Goal: Information Seeking & Learning: Learn about a topic

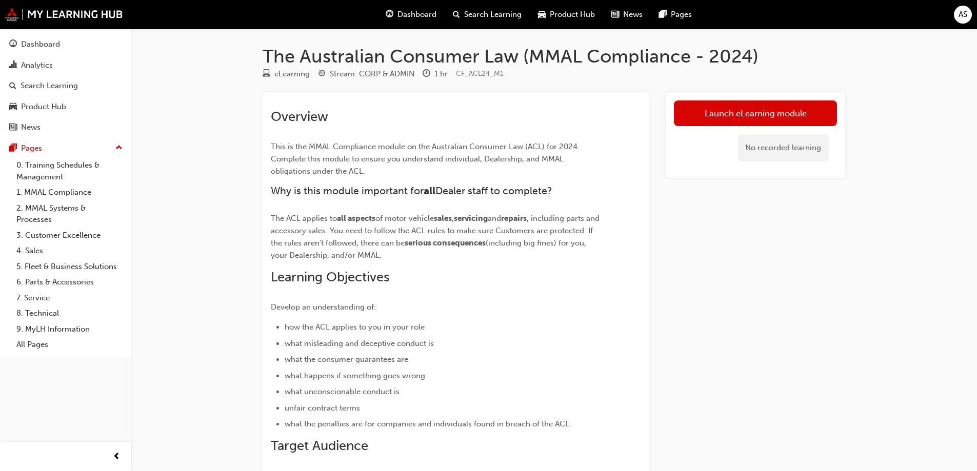
drag, startPoint x: 764, startPoint y: 119, endPoint x: 742, endPoint y: 141, distance: 31.2
click at [765, 119] on link "Launch eLearning module" at bounding box center [755, 113] width 163 height 26
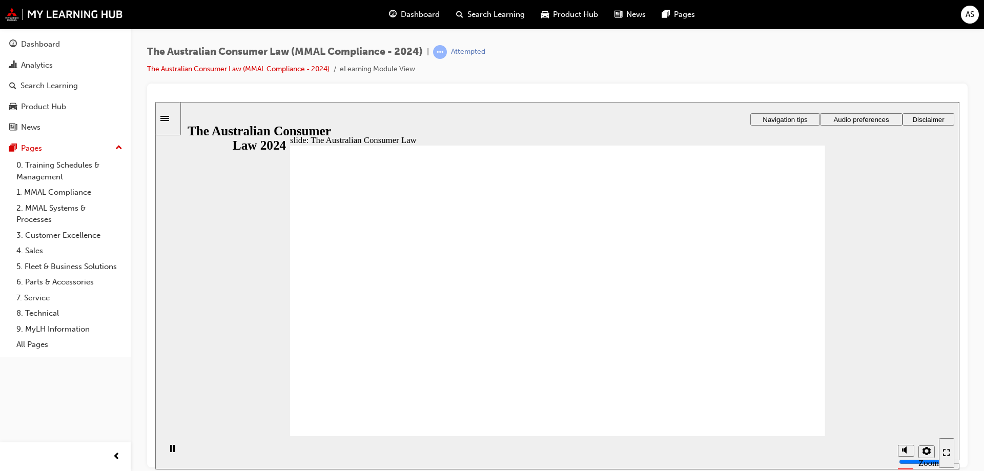
click at [904, 415] on icon "Mute (Ctrl+Alt+M)" at bounding box center [906, 411] width 8 height 7
type input "0"
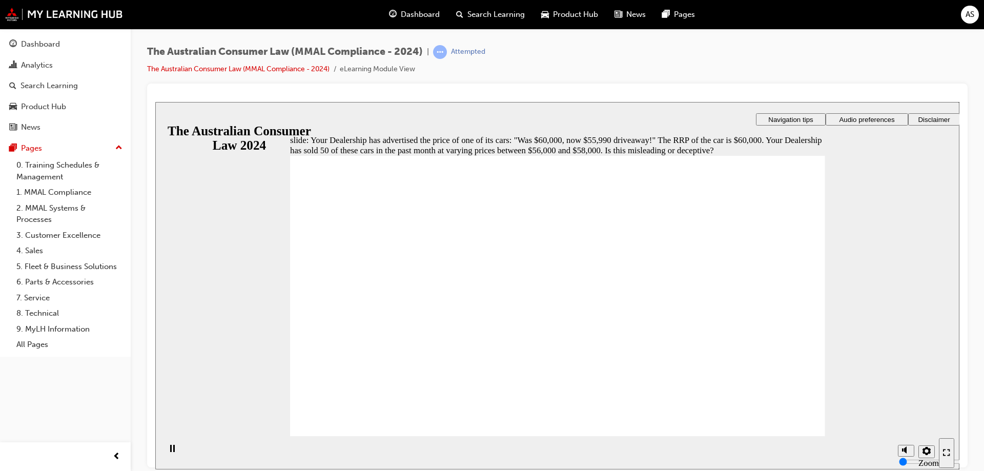
radio input "true"
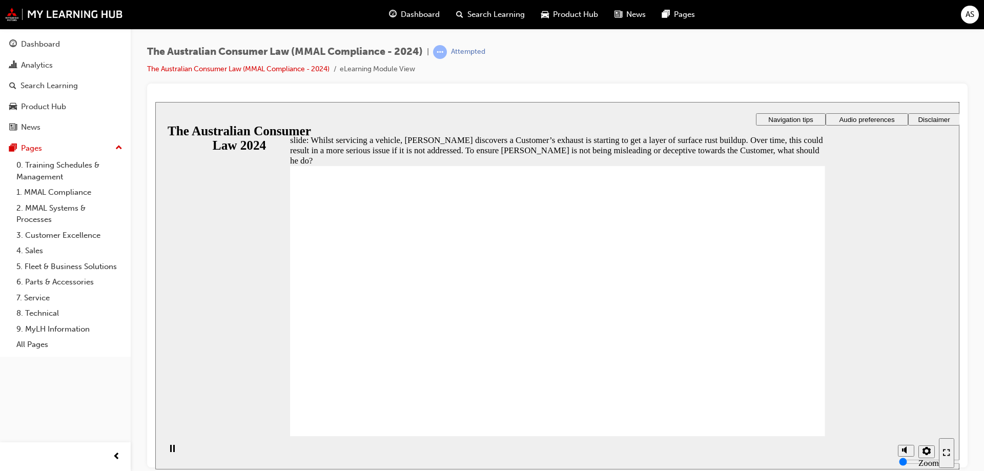
radio input "true"
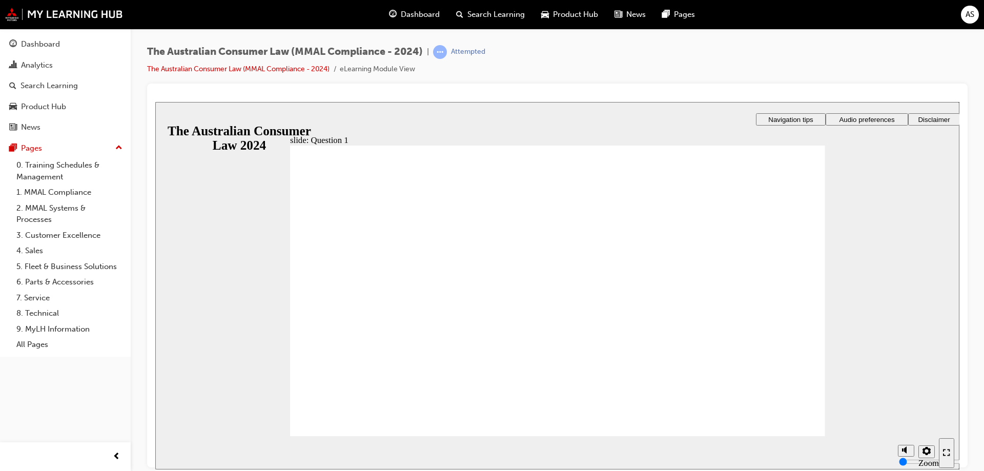
radio input "true"
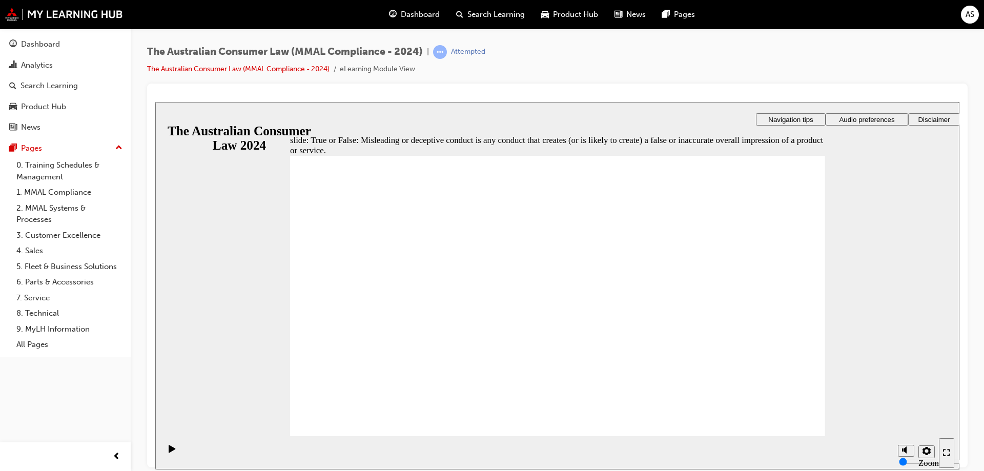
radio input "true"
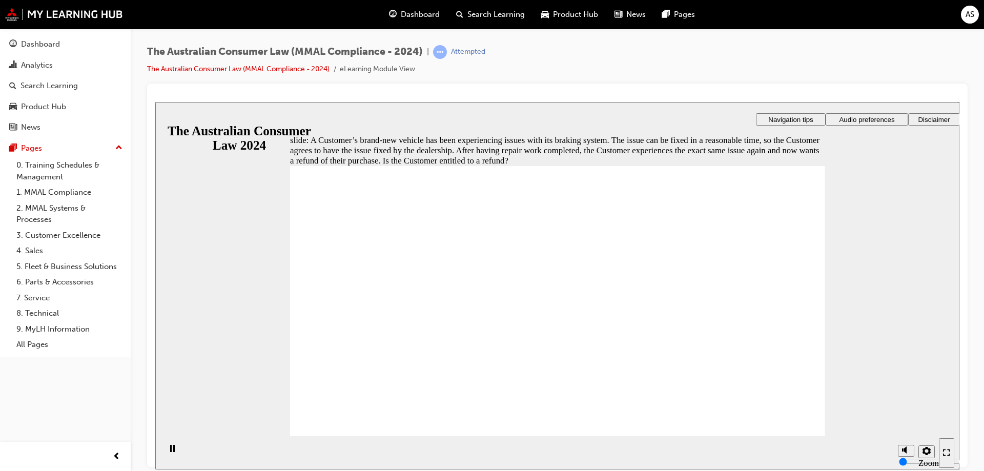
radio input "true"
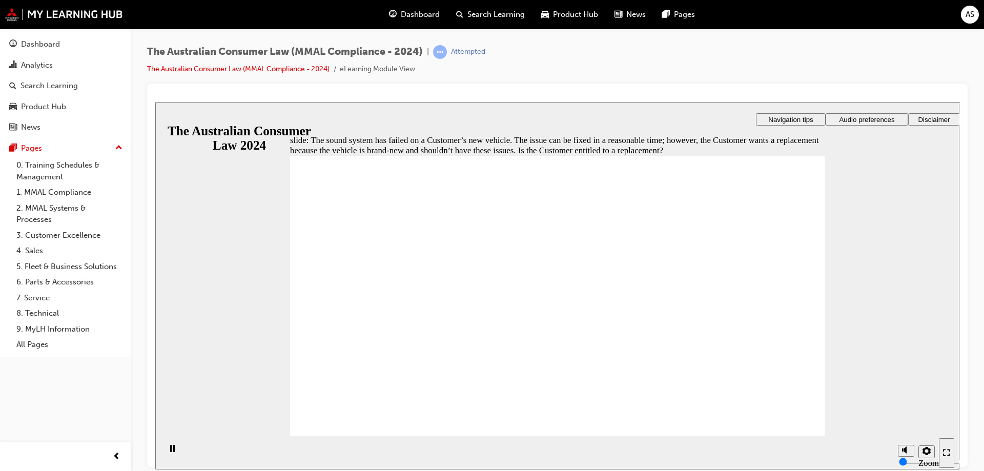
radio input "true"
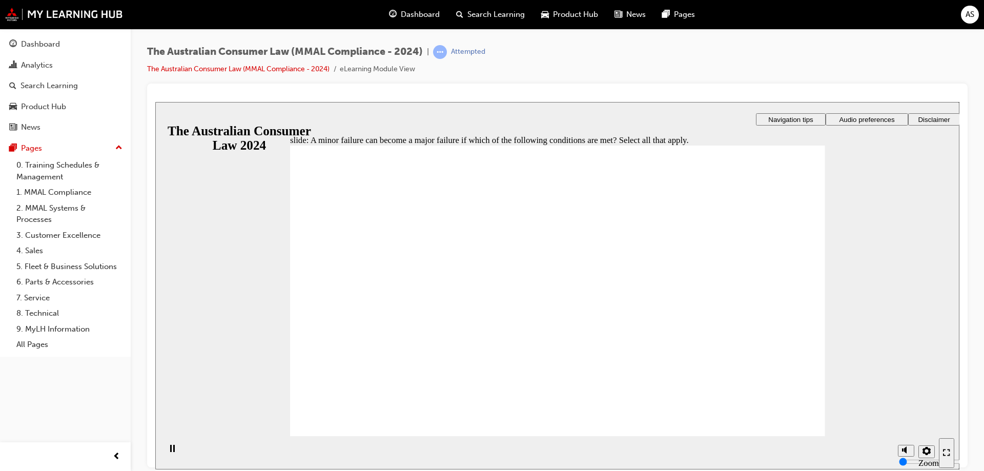
checkbox input "true"
radio input "true"
drag, startPoint x: 377, startPoint y: 239, endPoint x: 351, endPoint y: 405, distance: 167.7
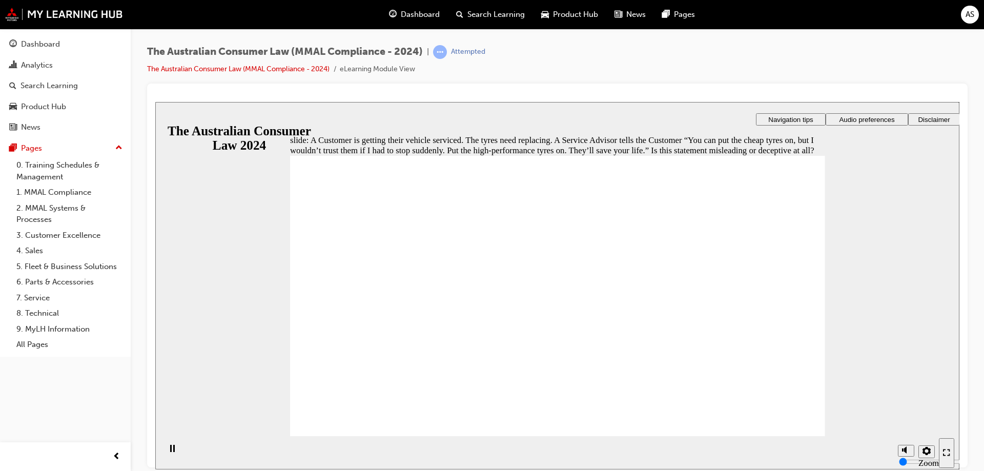
radio input "true"
radio input "false"
radio input "true"
checkbox input "true"
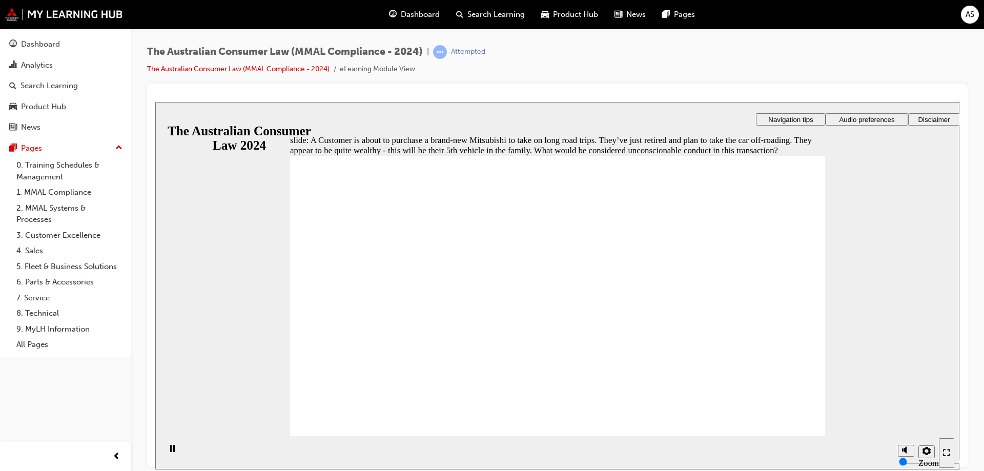
drag, startPoint x: 591, startPoint y: 311, endPoint x: 394, endPoint y: 416, distance: 223.8
checkbox input "true"
checkbox input "false"
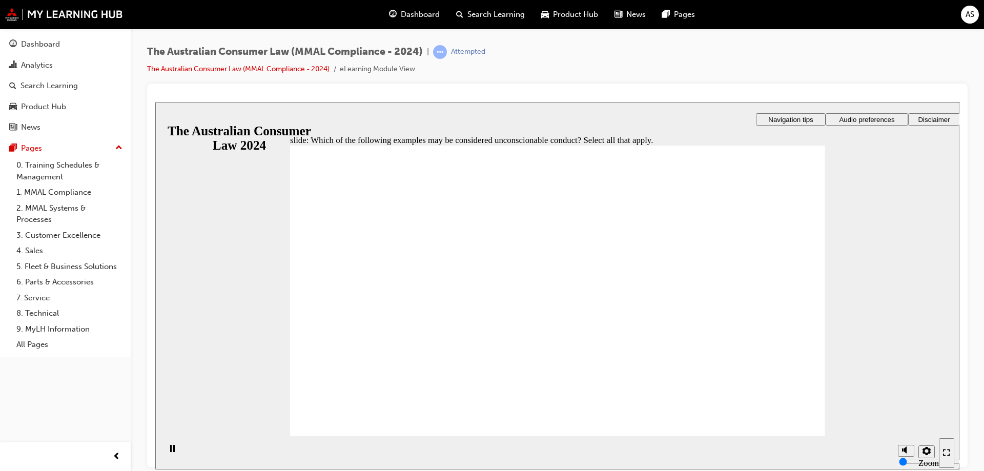
checkbox input "true"
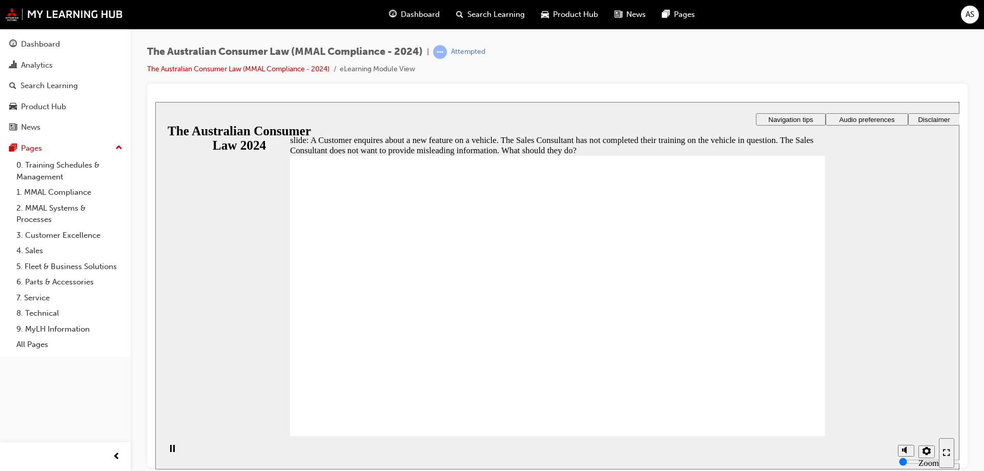
radio input "true"
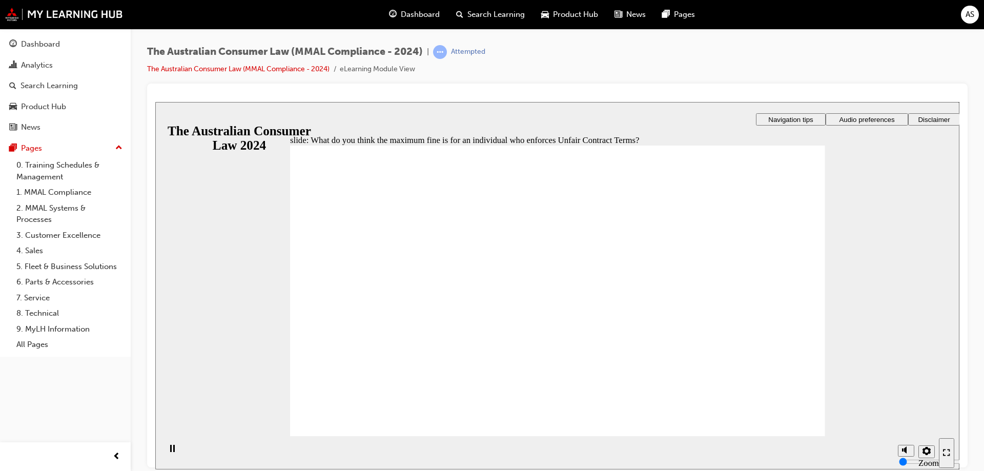
drag, startPoint x: 299, startPoint y: 202, endPoint x: 425, endPoint y: 202, distance: 125.6
radio input "true"
drag, startPoint x: 398, startPoint y: 226, endPoint x: 369, endPoint y: 413, distance: 188.9
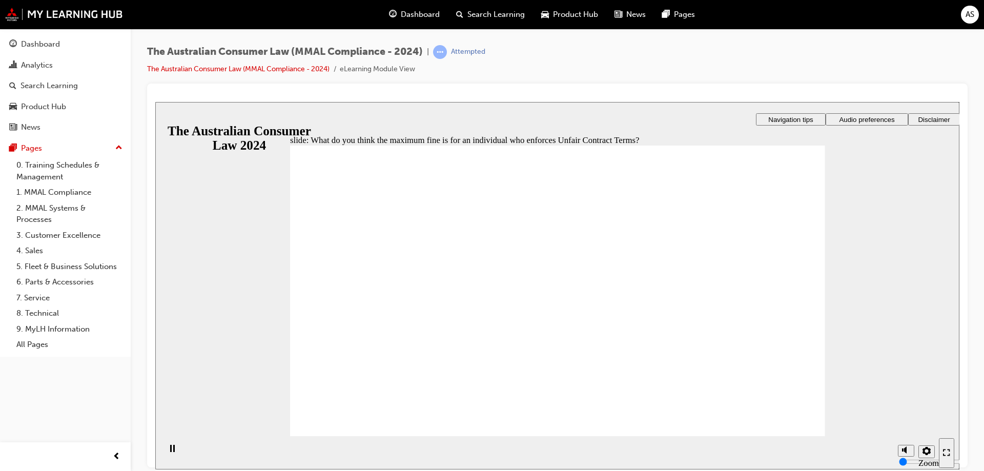
checkbox input "true"
drag, startPoint x: 376, startPoint y: 417, endPoint x: 411, endPoint y: 414, distance: 35.0
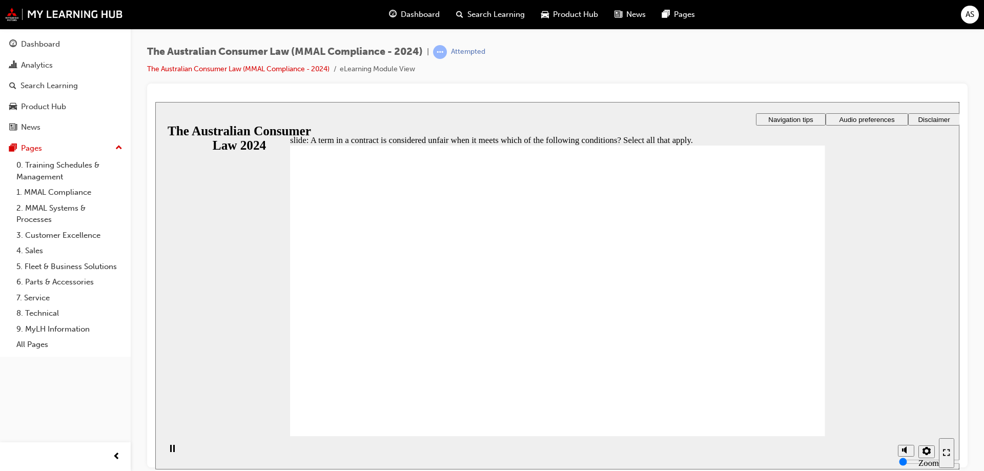
checkbox input "true"
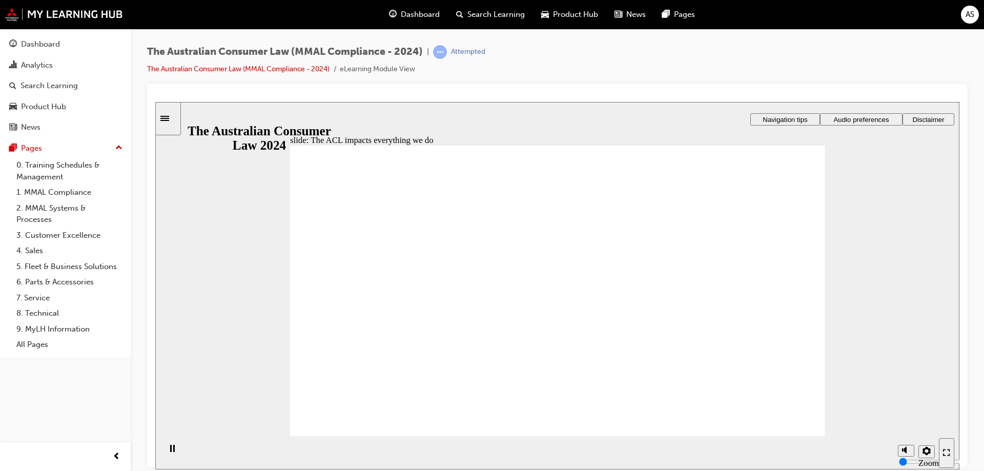
radio input "true"
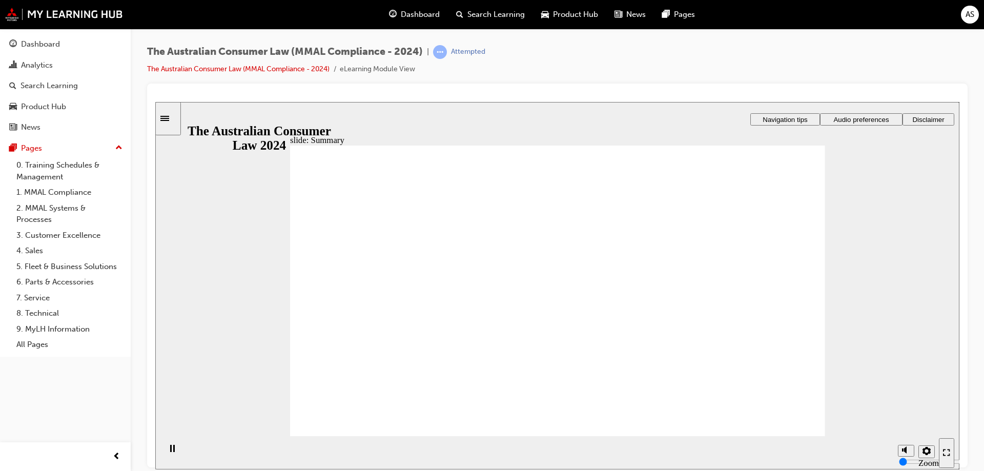
click at [789, 421] on div "Rectangle 1 Rectangle 3 Parallelogram 1 Misleading or not ? Right Triangle 1 Ne…" at bounding box center [557, 295] width 535 height 301
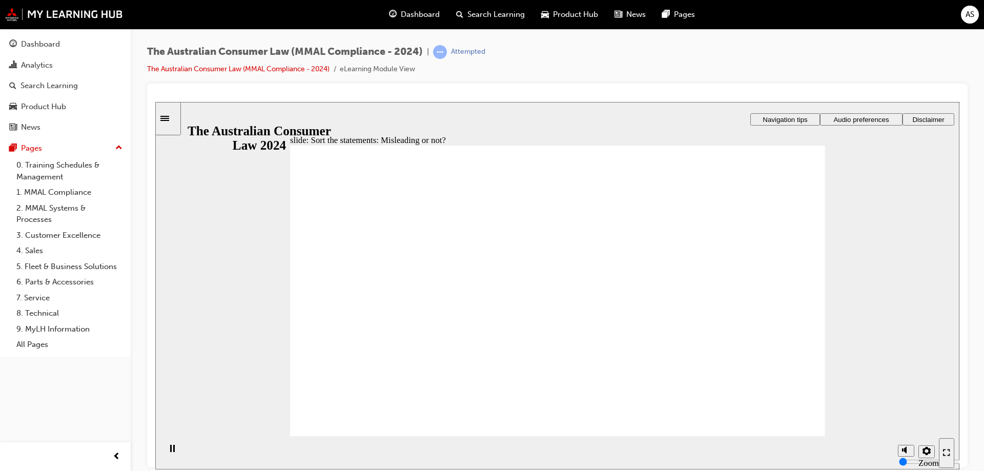
drag, startPoint x: 586, startPoint y: 251, endPoint x: 458, endPoint y: 344, distance: 158.5
drag, startPoint x: 556, startPoint y: 245, endPoint x: 741, endPoint y: 368, distance: 222.4
click at [825, 340] on div "slide: Sort the statements: Misleading or not? Rectangle 1 Rectangle 3 Sort the…" at bounding box center [557, 286] width 804 height 368
drag, startPoint x: 616, startPoint y: 258, endPoint x: 503, endPoint y: 346, distance: 142.5
drag, startPoint x: 574, startPoint y: 254, endPoint x: 654, endPoint y: 341, distance: 118.3
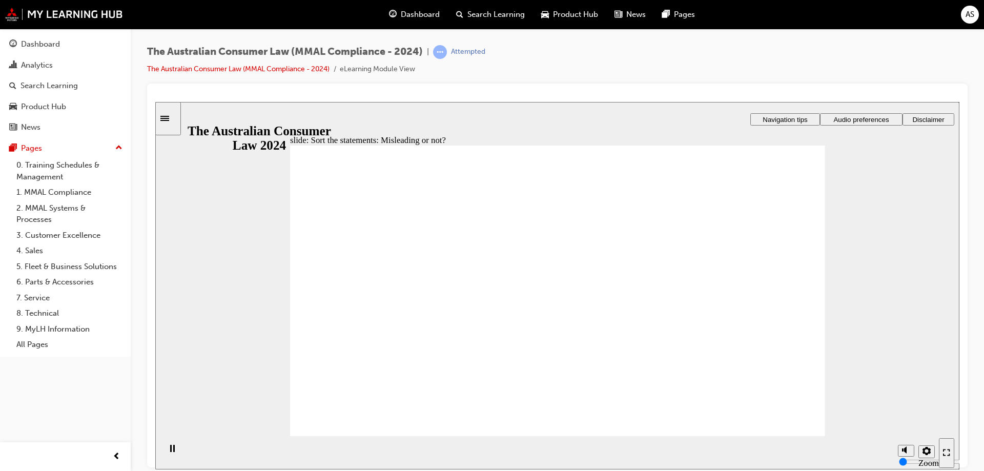
drag, startPoint x: 563, startPoint y: 259, endPoint x: 489, endPoint y: 342, distance: 111.1
drag, startPoint x: 585, startPoint y: 251, endPoint x: 659, endPoint y: 346, distance: 119.8
drag, startPoint x: 632, startPoint y: 341, endPoint x: 472, endPoint y: 341, distance: 160.5
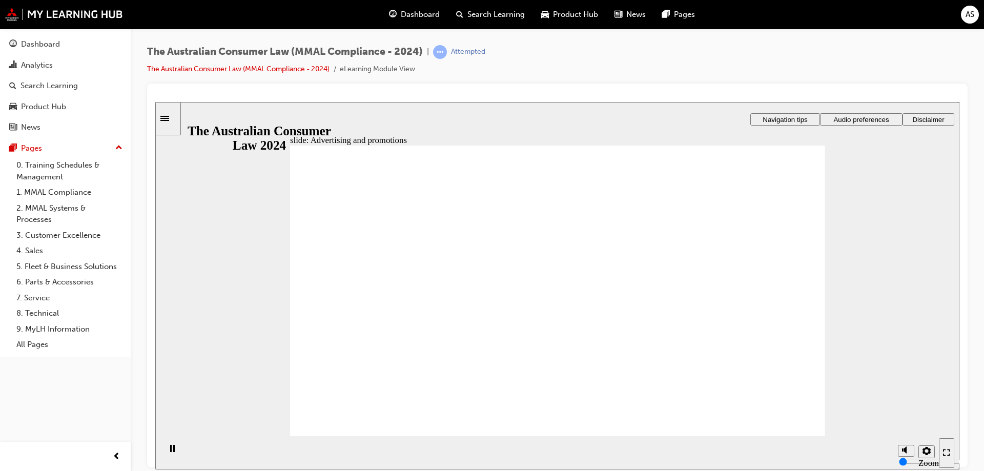
drag, startPoint x: 522, startPoint y: 274, endPoint x: 580, endPoint y: 268, distance: 58.3
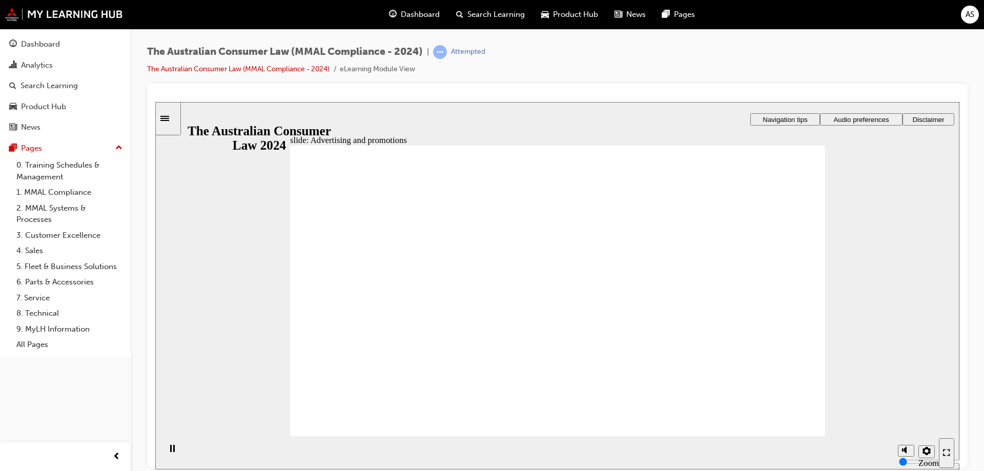
drag, startPoint x: 397, startPoint y: 351, endPoint x: 443, endPoint y: 334, distance: 49.3
drag, startPoint x: 544, startPoint y: 363, endPoint x: 587, endPoint y: 344, distance: 46.9
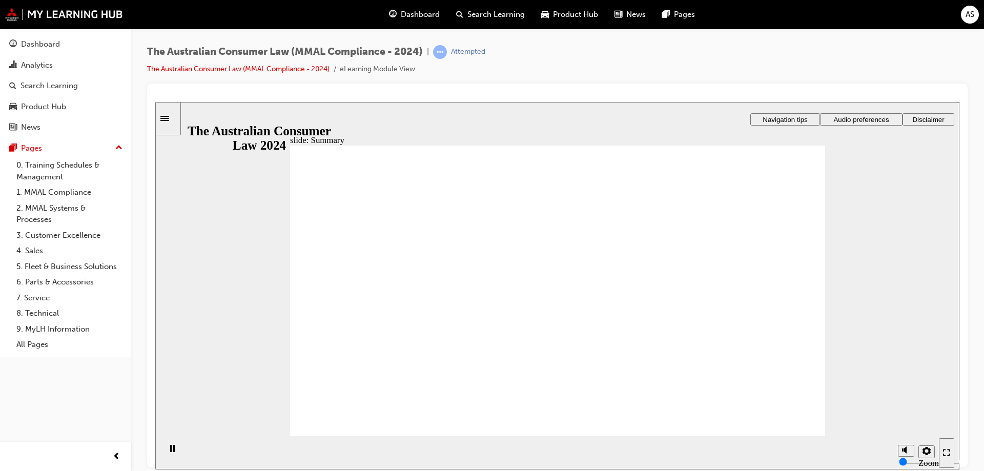
drag, startPoint x: 781, startPoint y: 181, endPoint x: 773, endPoint y: 198, distance: 19.0
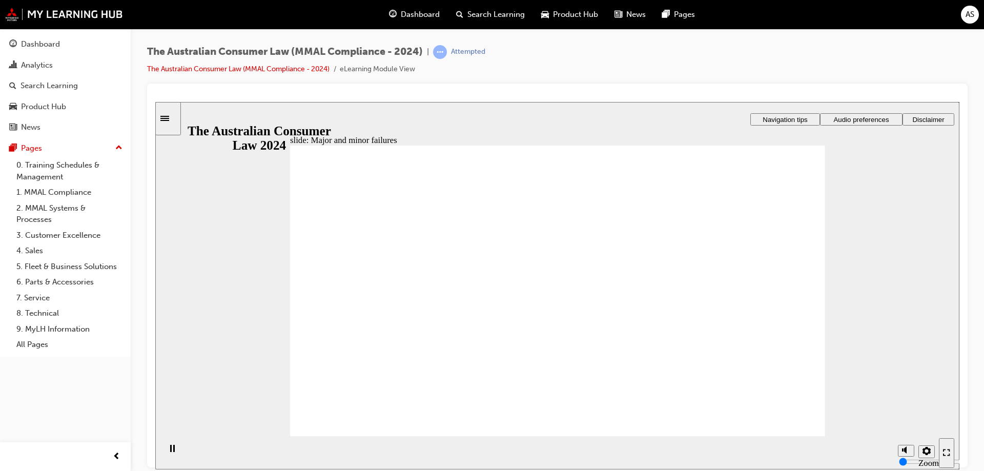
drag, startPoint x: 561, startPoint y: 232, endPoint x: 729, endPoint y: 340, distance: 199.9
drag, startPoint x: 569, startPoint y: 245, endPoint x: 437, endPoint y: 342, distance: 163.5
drag, startPoint x: 565, startPoint y: 235, endPoint x: 710, endPoint y: 340, distance: 178.7
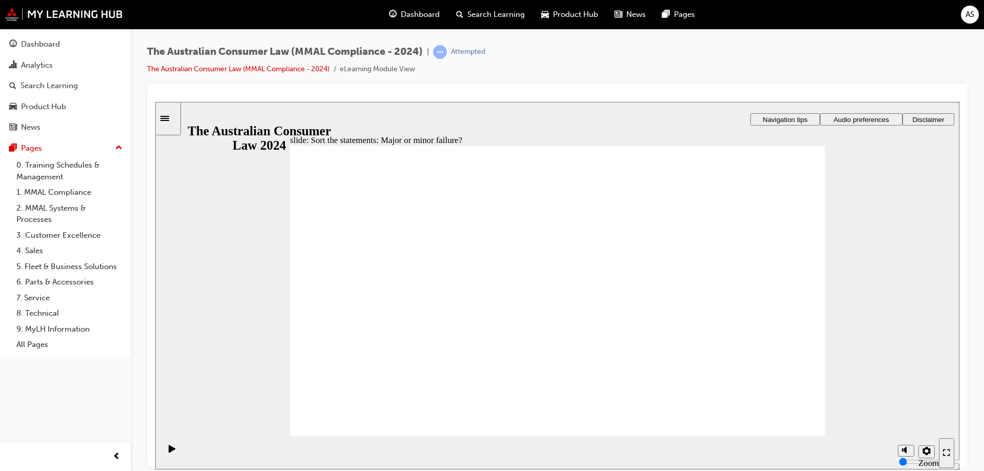
drag, startPoint x: 565, startPoint y: 234, endPoint x: 440, endPoint y: 326, distance: 155.0
drag, startPoint x: 554, startPoint y: 221, endPoint x: 692, endPoint y: 314, distance: 166.6
drag, startPoint x: 716, startPoint y: 328, endPoint x: 384, endPoint y: 332, distance: 331.2
drag, startPoint x: 539, startPoint y: 248, endPoint x: 432, endPoint y: 342, distance: 142.7
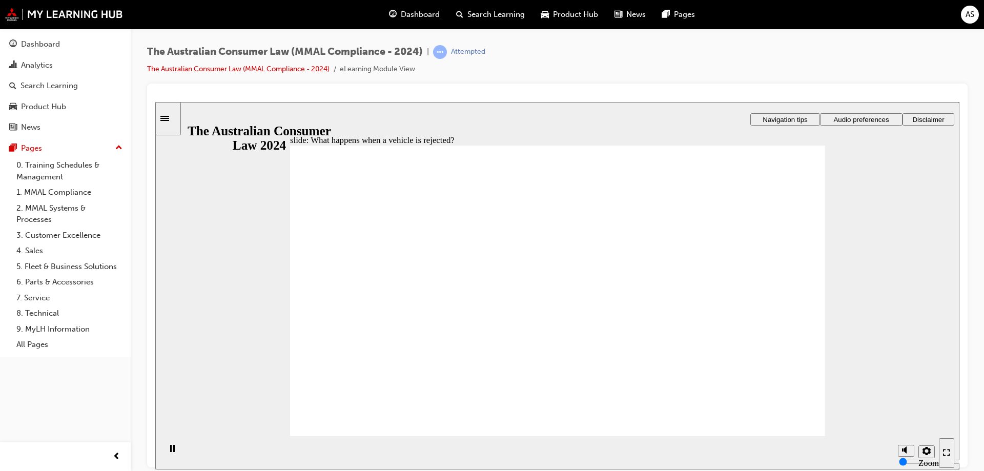
drag, startPoint x: 559, startPoint y: 250, endPoint x: 600, endPoint y: 267, distance: 43.9
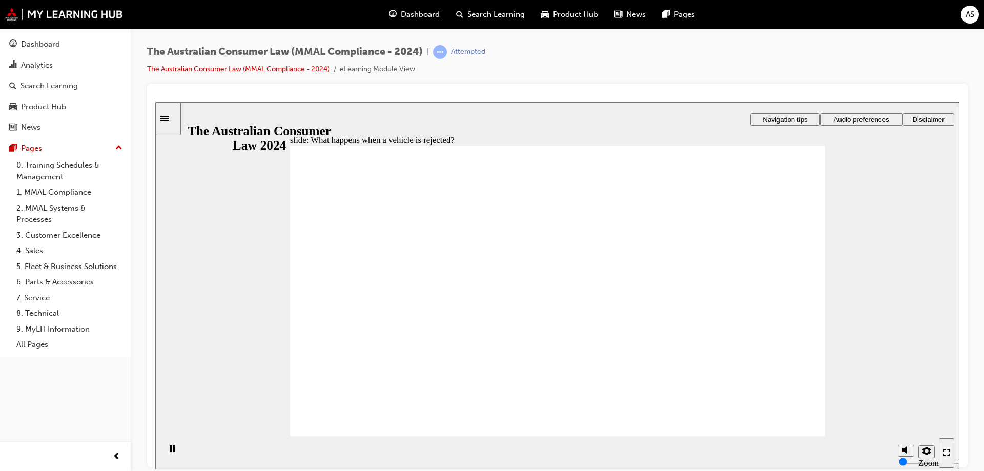
drag, startPoint x: 659, startPoint y: 271, endPoint x: 547, endPoint y: 274, distance: 112.3
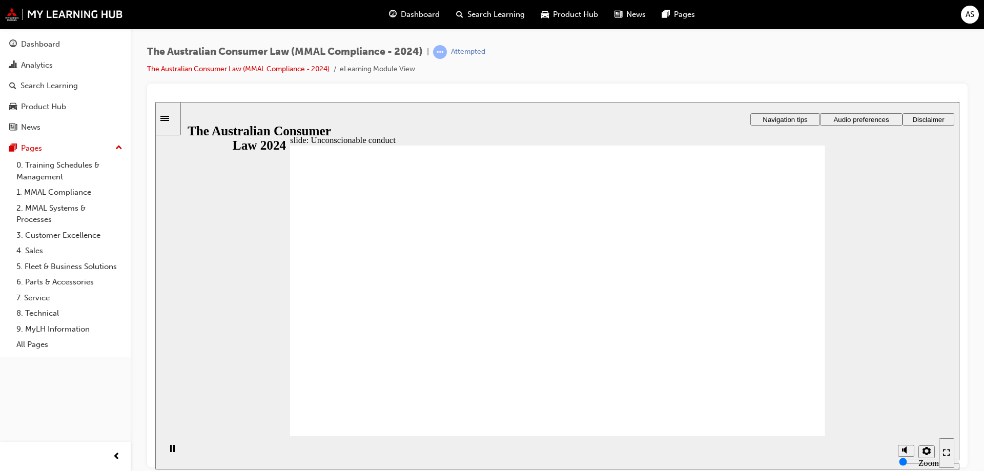
drag, startPoint x: 503, startPoint y: 243, endPoint x: 556, endPoint y: 240, distance: 53.4
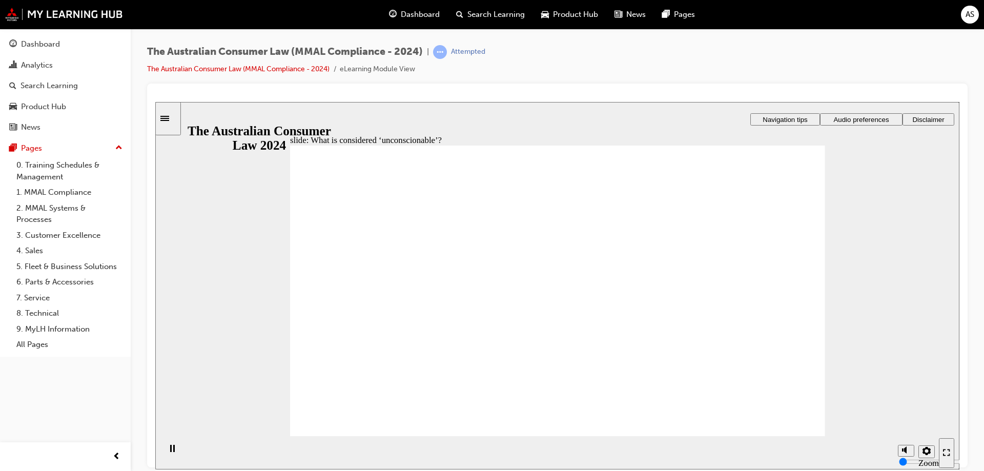
drag, startPoint x: 668, startPoint y: 236, endPoint x: 694, endPoint y: 268, distance: 41.2
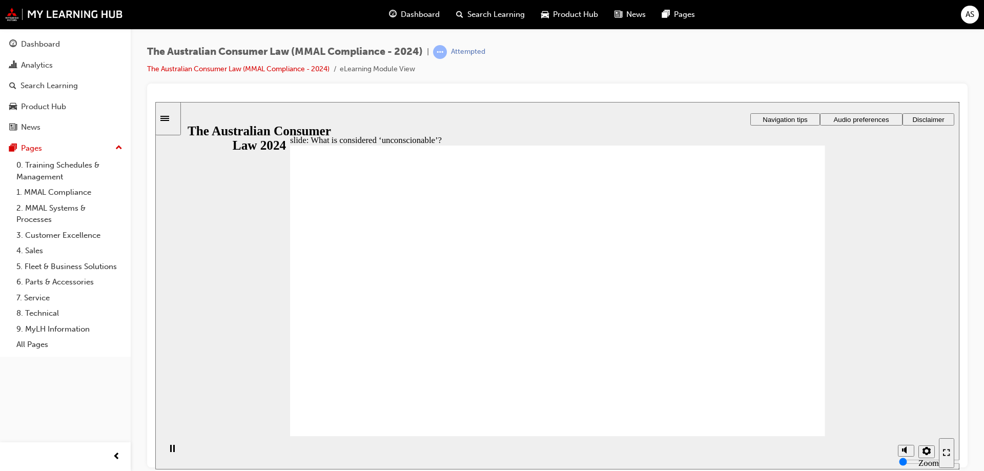
drag, startPoint x: 572, startPoint y: 234, endPoint x: 444, endPoint y: 317, distance: 152.3
drag, startPoint x: 569, startPoint y: 240, endPoint x: 710, endPoint y: 327, distance: 165.7
drag, startPoint x: 558, startPoint y: 320, endPoint x: 376, endPoint y: 315, distance: 182.6
drag, startPoint x: 514, startPoint y: 245, endPoint x: 396, endPoint y: 329, distance: 145.1
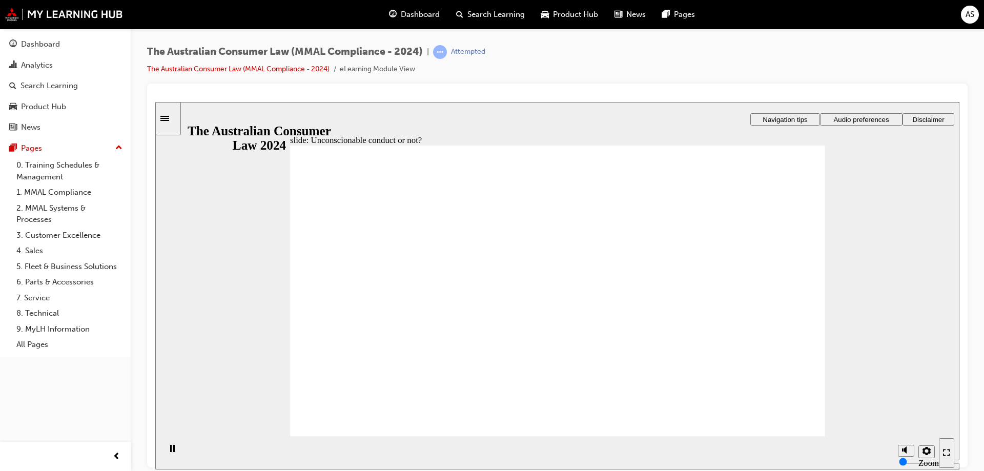
drag, startPoint x: 528, startPoint y: 258, endPoint x: 699, endPoint y: 322, distance: 182.6
drag, startPoint x: 455, startPoint y: 298, endPoint x: 421, endPoint y: 322, distance: 41.5
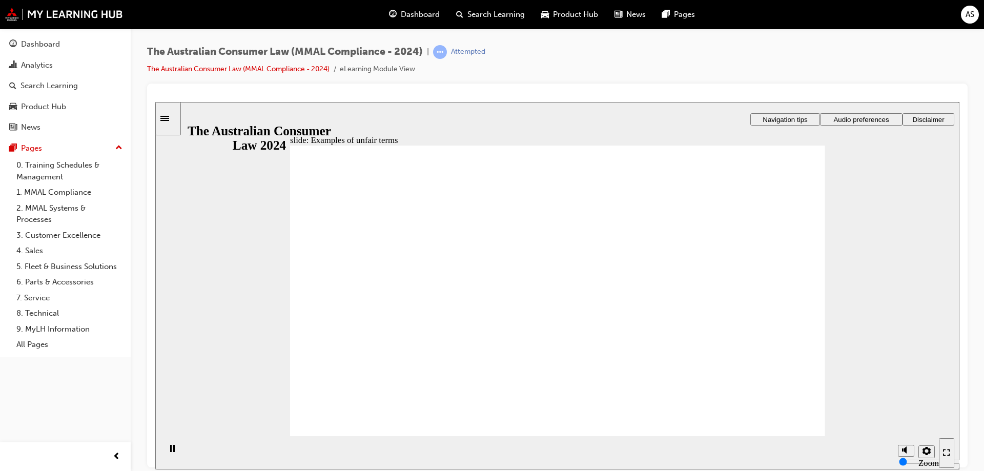
drag, startPoint x: 429, startPoint y: 286, endPoint x: 429, endPoint y: 275, distance: 10.8
drag, startPoint x: 407, startPoint y: 311, endPoint x: 386, endPoint y: 335, distance: 32.7
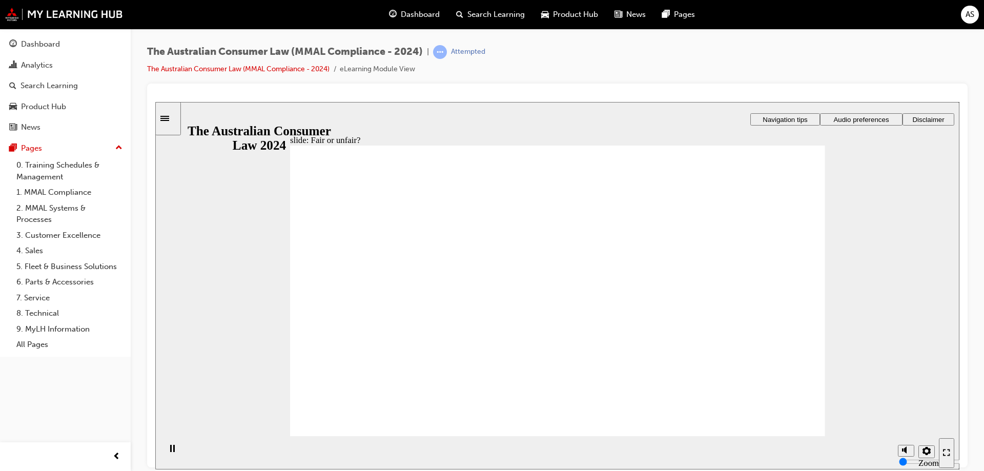
drag, startPoint x: 386, startPoint y: 335, endPoint x: 400, endPoint y: 331, distance: 14.9
drag, startPoint x: 551, startPoint y: 258, endPoint x: 741, endPoint y: 336, distance: 205.1
drag, startPoint x: 545, startPoint y: 237, endPoint x: 411, endPoint y: 313, distance: 154.0
drag, startPoint x: 498, startPoint y: 314, endPoint x: 716, endPoint y: 319, distance: 218.4
drag, startPoint x: 395, startPoint y: 333, endPoint x: 785, endPoint y: 333, distance: 390.1
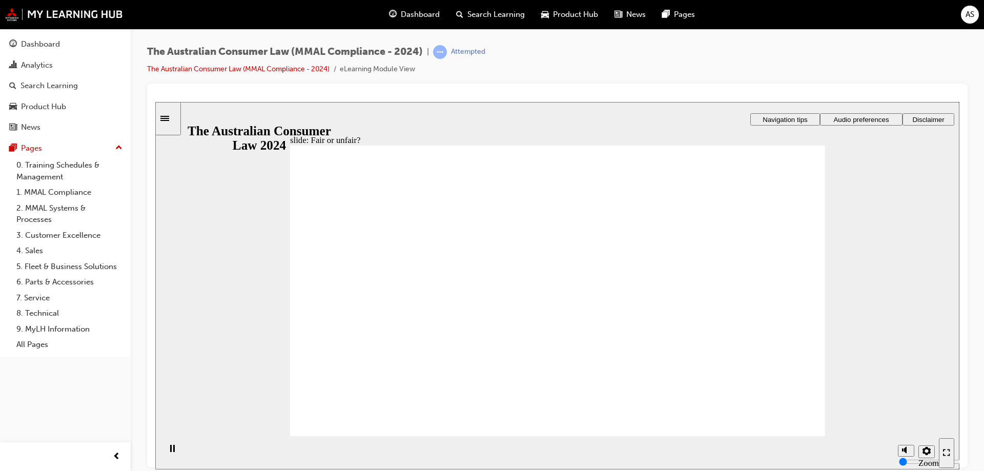
drag, startPoint x: 539, startPoint y: 248, endPoint x: 440, endPoint y: 317, distance: 121.0
drag, startPoint x: 577, startPoint y: 248, endPoint x: 721, endPoint y: 310, distance: 157.1
drag, startPoint x: 450, startPoint y: 346, endPoint x: 433, endPoint y: 331, distance: 22.1
drag, startPoint x: 517, startPoint y: 259, endPoint x: 350, endPoint y: 356, distance: 193.2
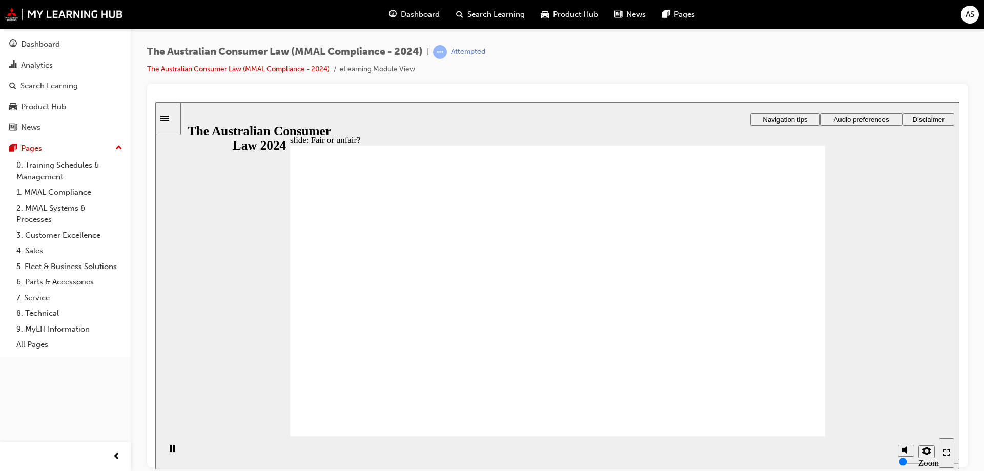
drag, startPoint x: 435, startPoint y: 322, endPoint x: 517, endPoint y: 303, distance: 83.6
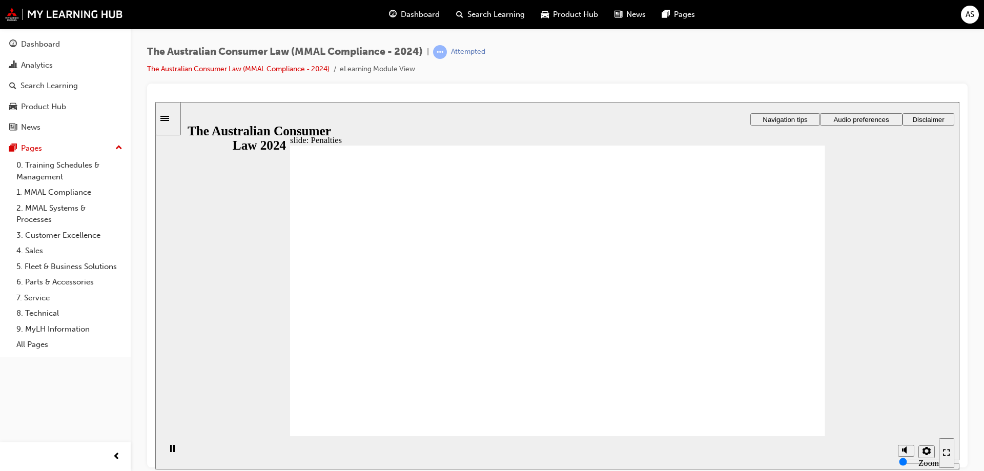
drag, startPoint x: 516, startPoint y: 331, endPoint x: 603, endPoint y: 301, distance: 92.4
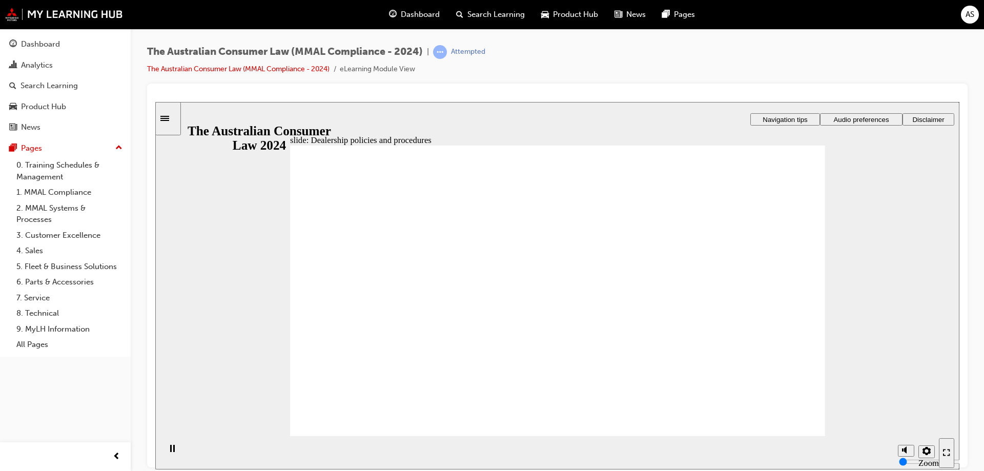
radio input "true"
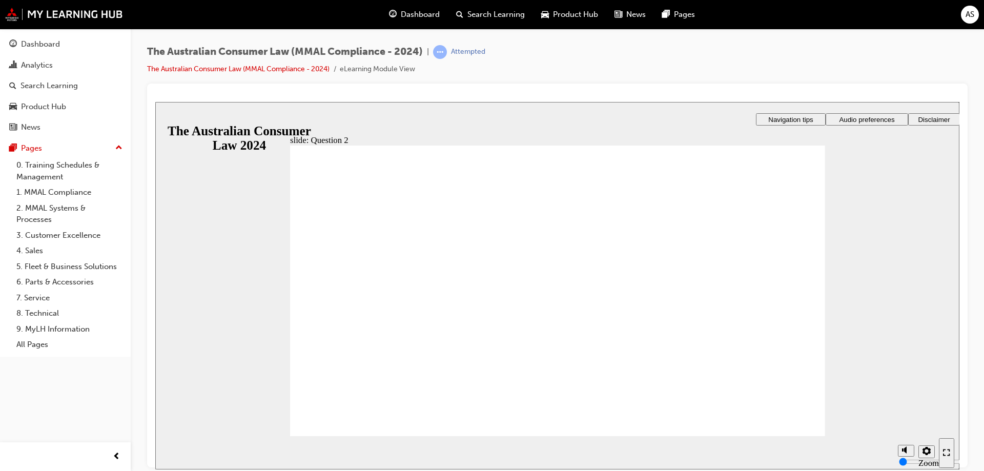
radio input "true"
checkbox input "true"
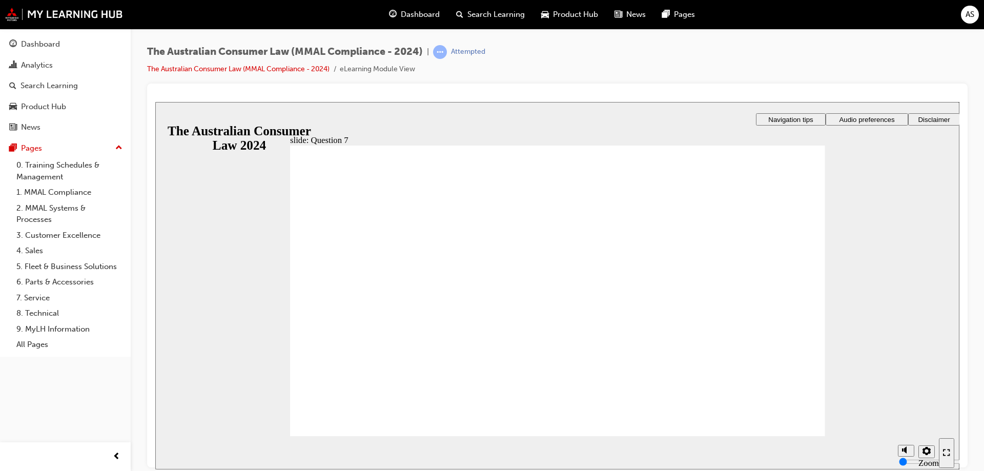
drag, startPoint x: 369, startPoint y: 417, endPoint x: 377, endPoint y: 412, distance: 9.5
checkbox input "true"
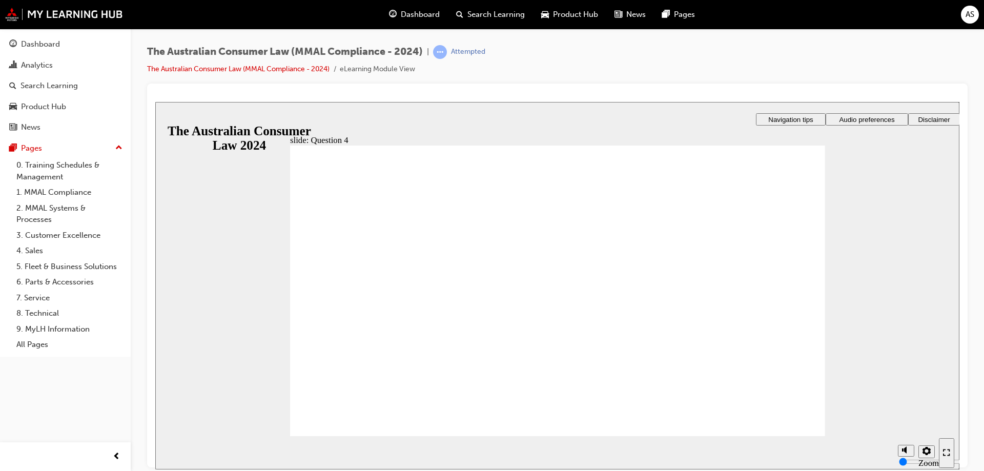
checkbox input "true"
radio input "true"
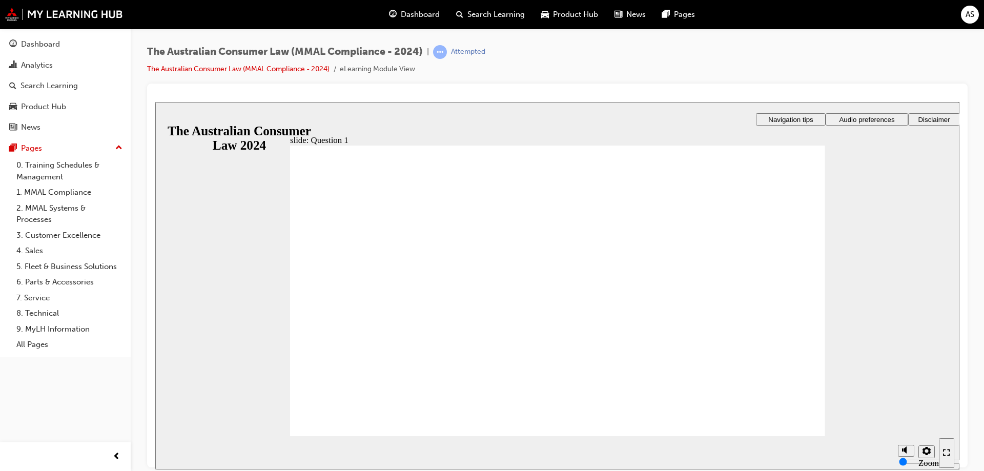
radio input "true"
checkbox input "true"
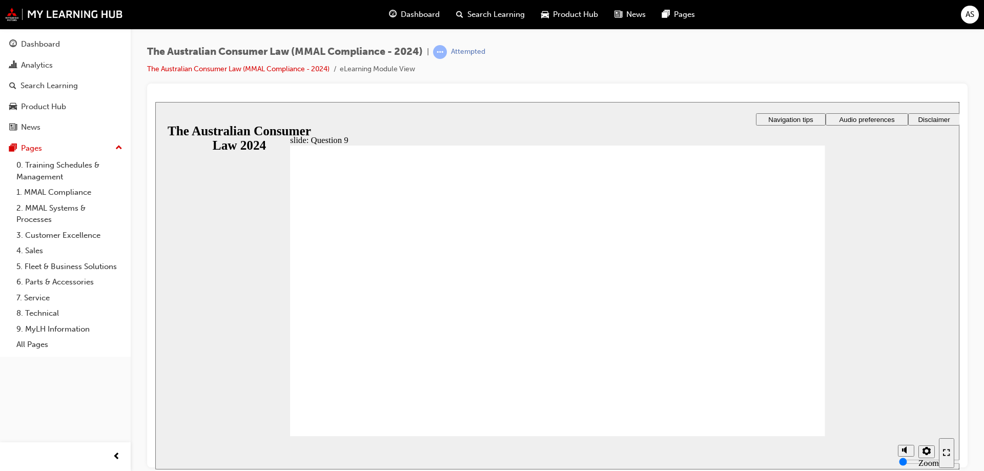
checkbox input "true"
radio input "true"
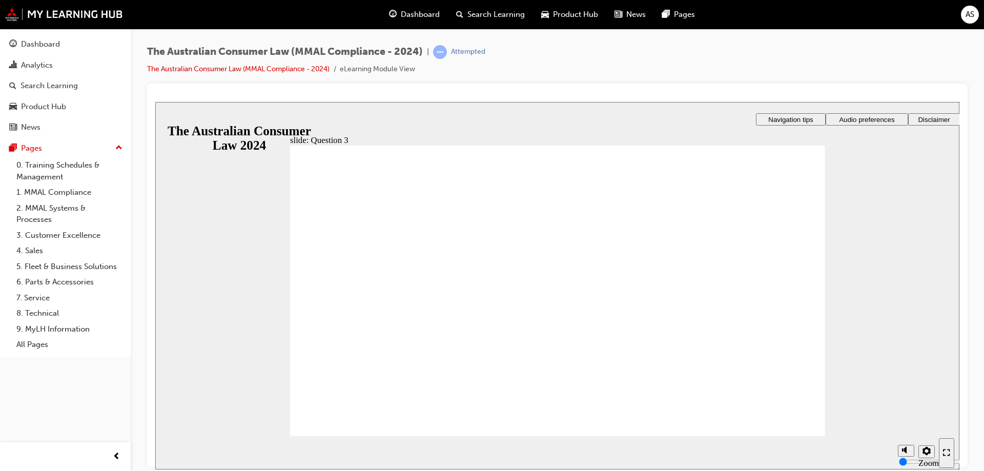
checkbox input "true"
drag, startPoint x: 357, startPoint y: 331, endPoint x: 363, endPoint y: 323, distance: 9.8
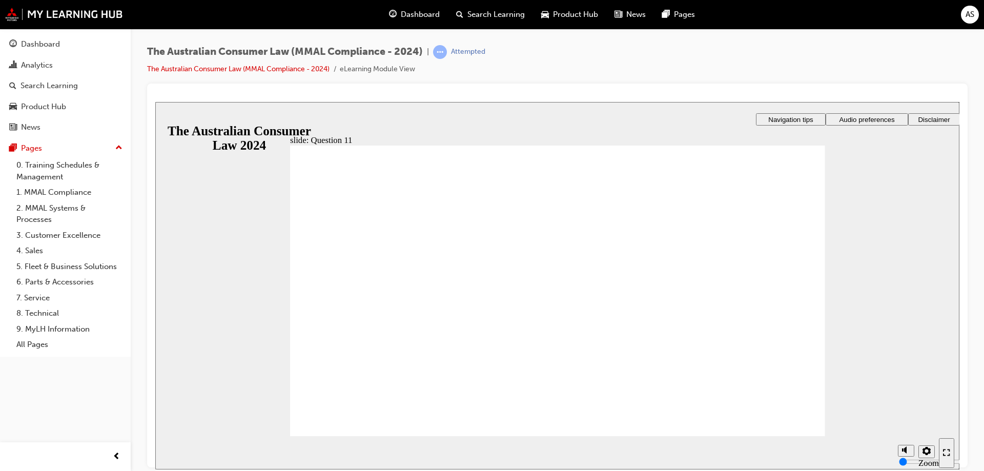
checkbox input "true"
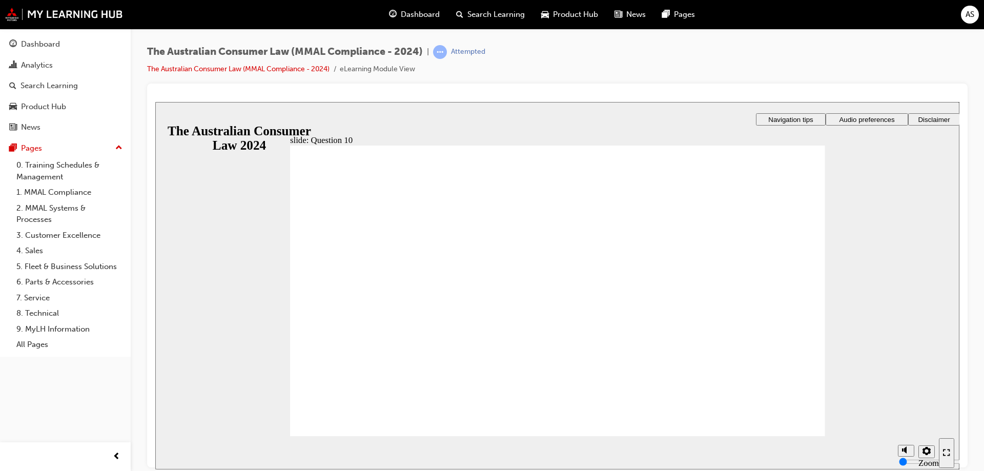
checkbox input "true"
radio input "true"
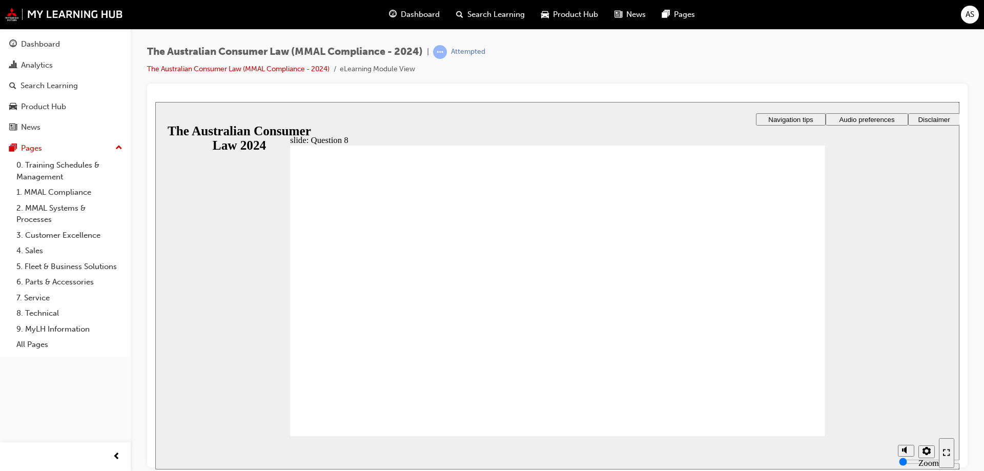
radio input "false"
radio input "true"
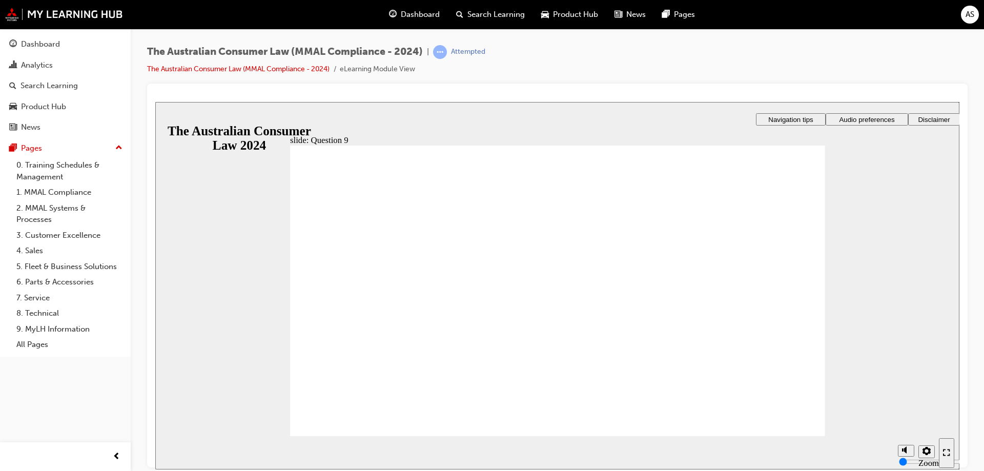
checkbox input "true"
radio input "false"
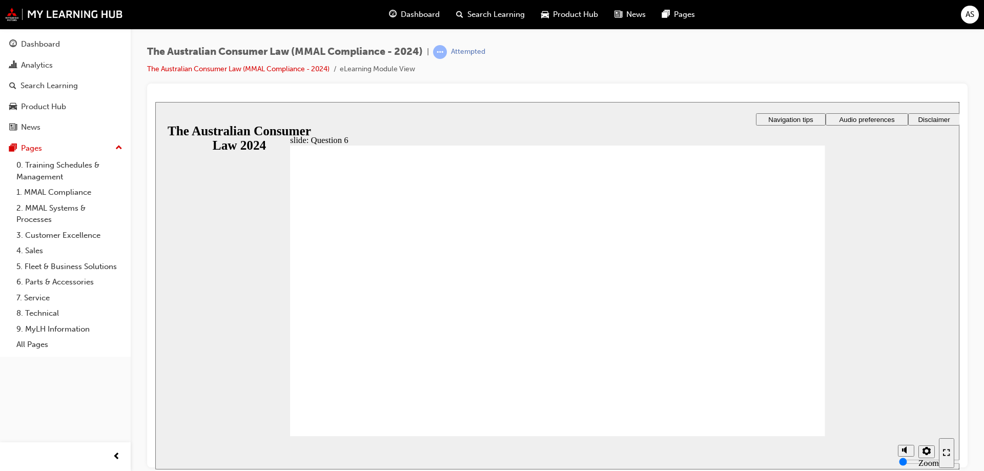
radio input "true"
drag, startPoint x: 367, startPoint y: 430, endPoint x: 368, endPoint y: 423, distance: 6.2
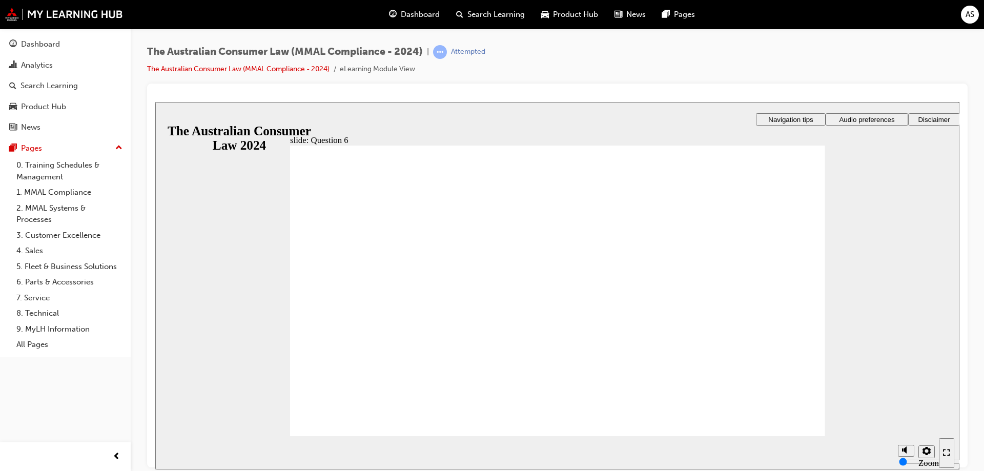
checkbox input "true"
drag, startPoint x: 465, startPoint y: 278, endPoint x: 513, endPoint y: 326, distance: 67.8
checkbox input "true"
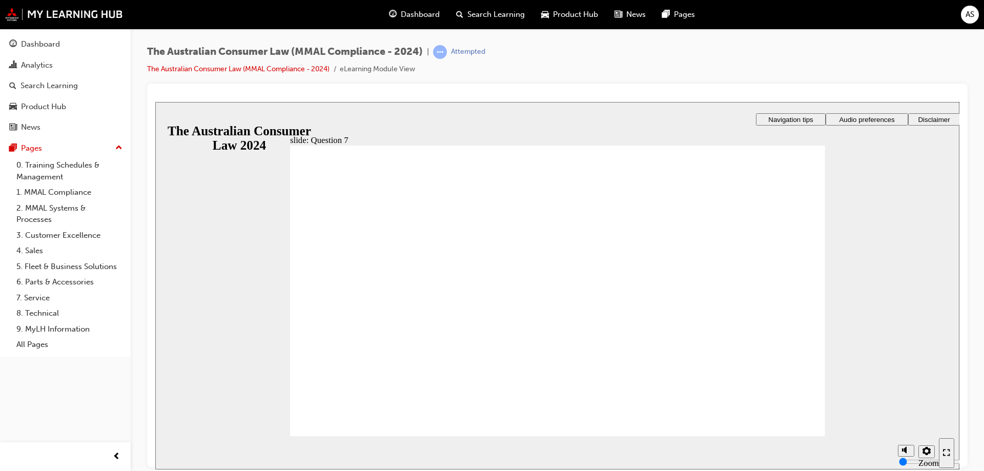
radio input "true"
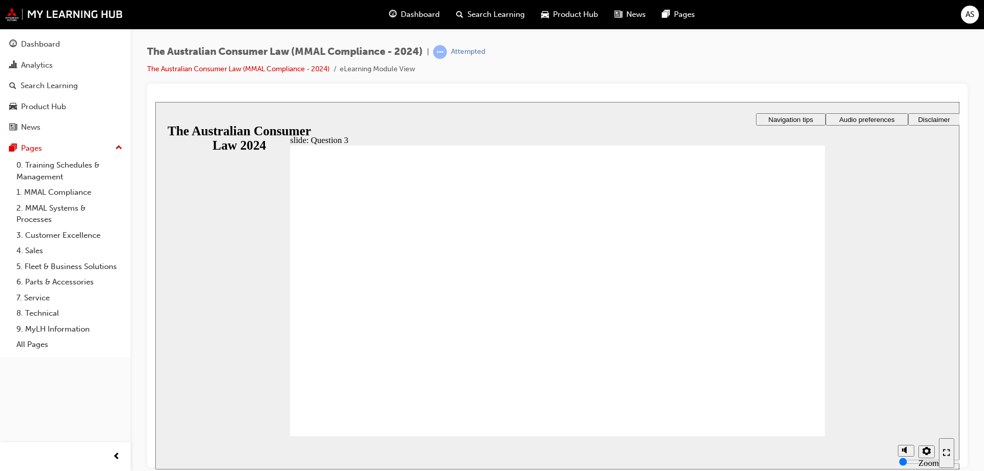
radio input "true"
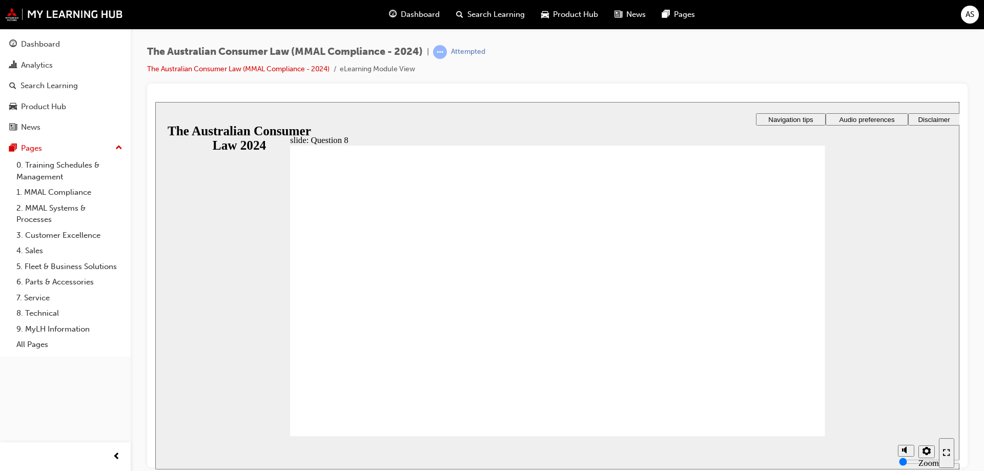
radio input "true"
drag, startPoint x: 356, startPoint y: 277, endPoint x: 354, endPoint y: 422, distance: 145.6
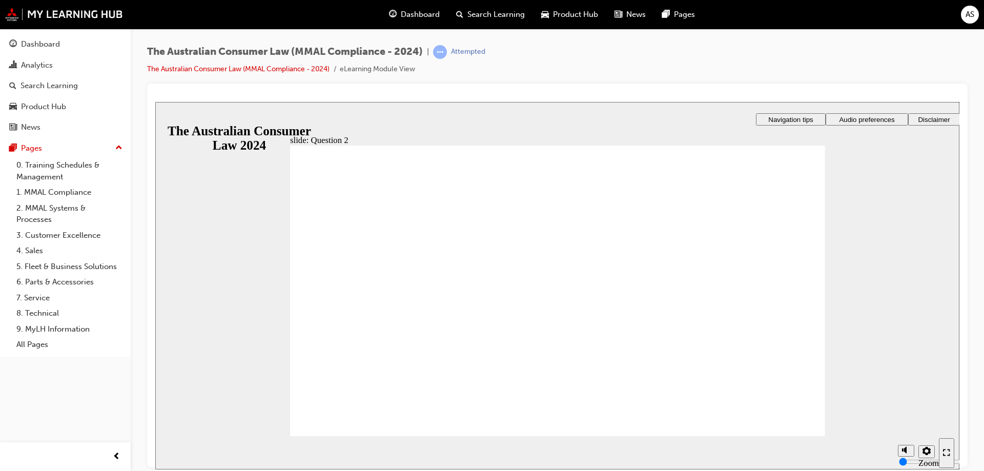
radio input "true"
checkbox input "true"
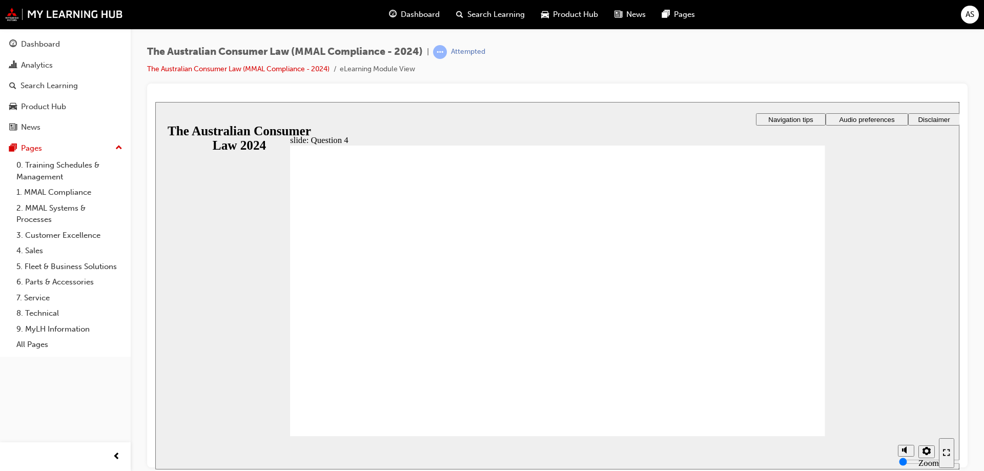
checkbox input "true"
drag, startPoint x: 455, startPoint y: 319, endPoint x: 462, endPoint y: 280, distance: 40.0
checkbox input "true"
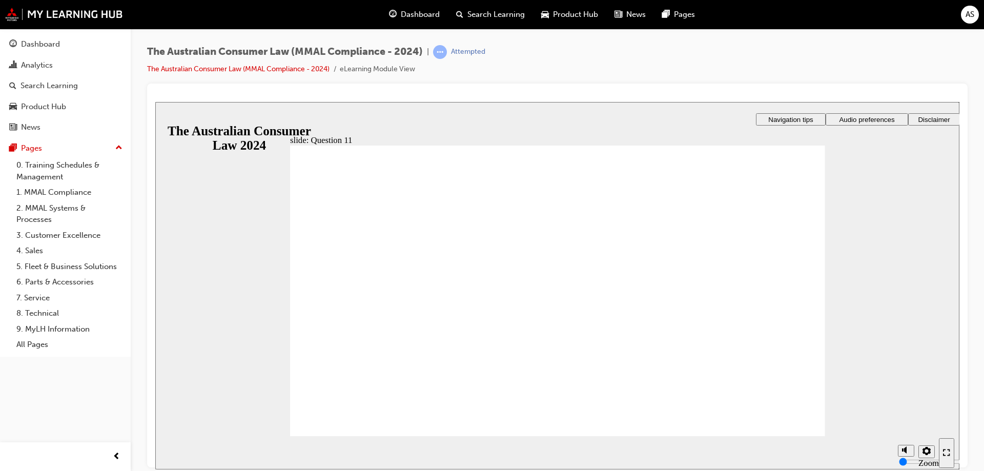
checkbox input "true"
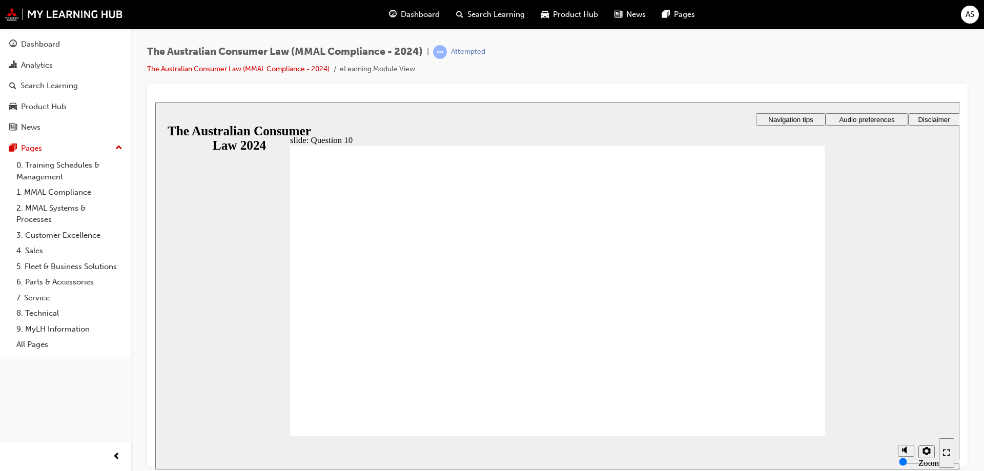
checkbox input "true"
drag, startPoint x: 392, startPoint y: 273, endPoint x: 395, endPoint y: 268, distance: 6.2
checkbox input "true"
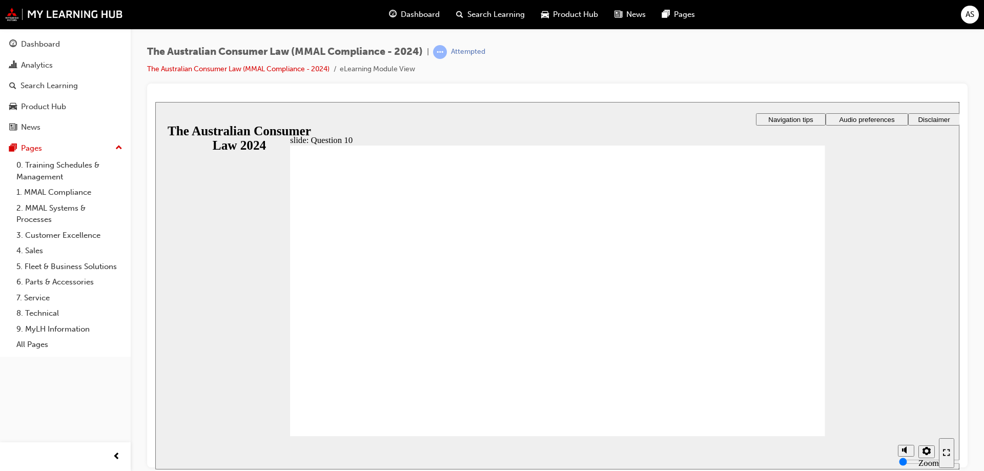
checkbox input "true"
drag, startPoint x: 390, startPoint y: 289, endPoint x: 400, endPoint y: 251, distance: 38.8
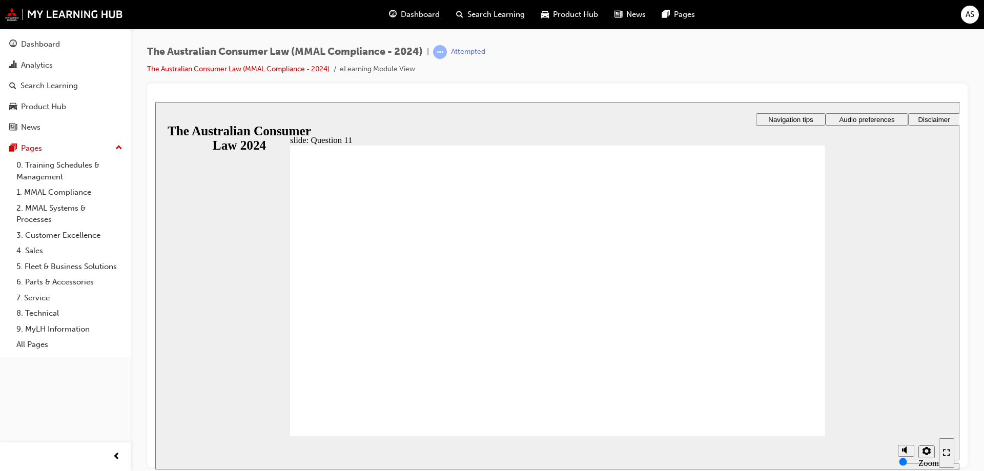
checkbox input "true"
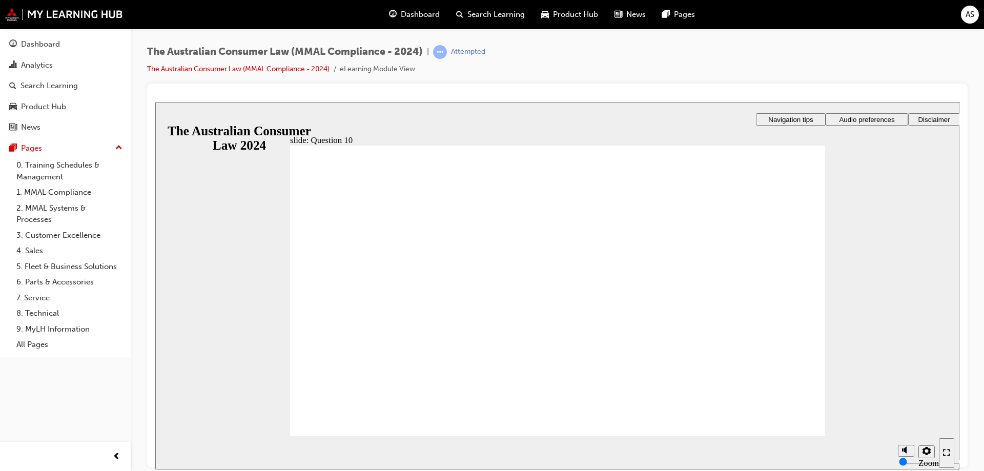
checkbox input "true"
drag, startPoint x: 325, startPoint y: 342, endPoint x: 360, endPoint y: 420, distance: 86.0
radio input "true"
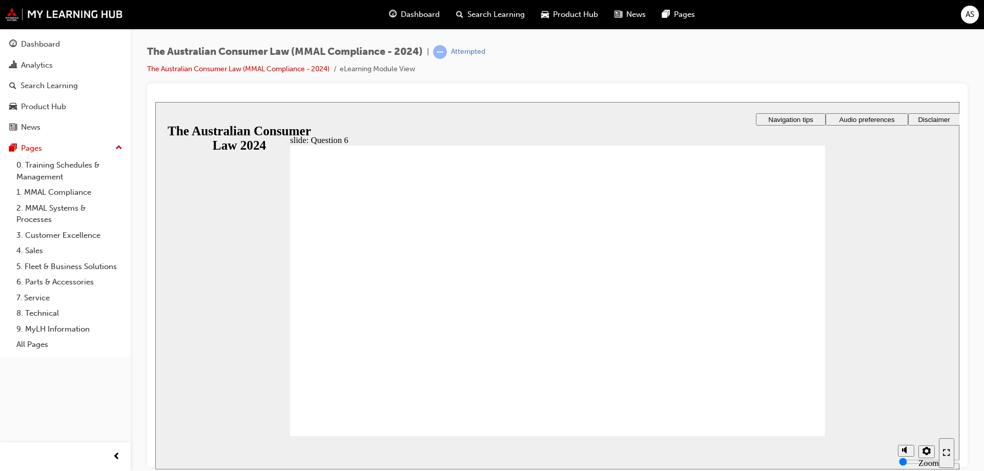
radio input "true"
drag, startPoint x: 353, startPoint y: 339, endPoint x: 354, endPoint y: 407, distance: 67.2
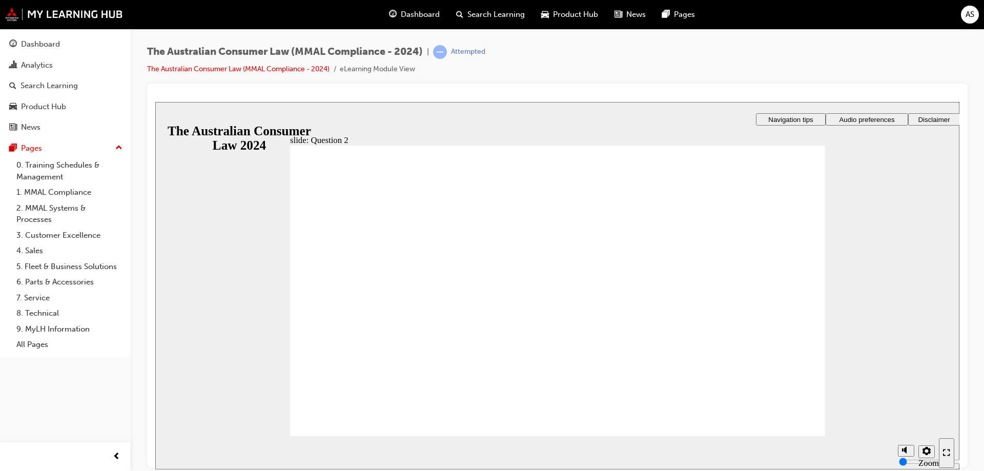
radio input "true"
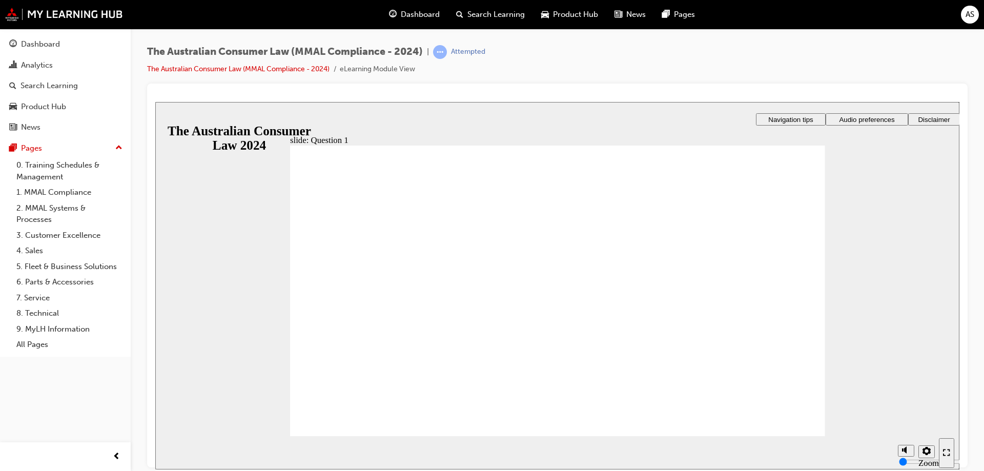
drag, startPoint x: 384, startPoint y: 406, endPoint x: 404, endPoint y: 402, distance: 19.8
checkbox input "true"
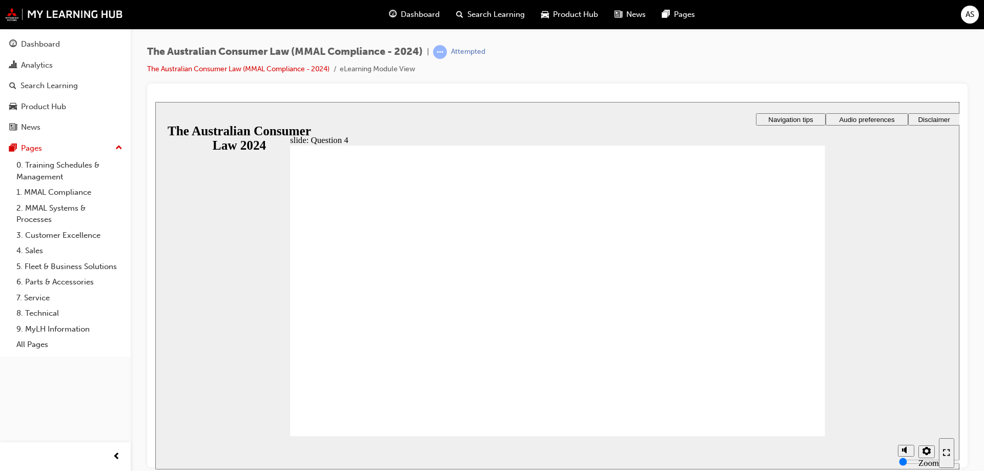
checkbox input "true"
radio input "true"
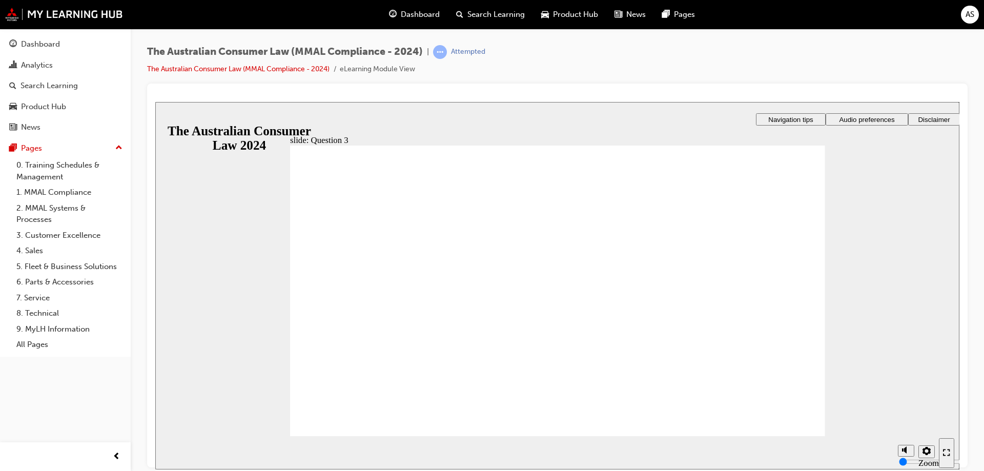
radio input "true"
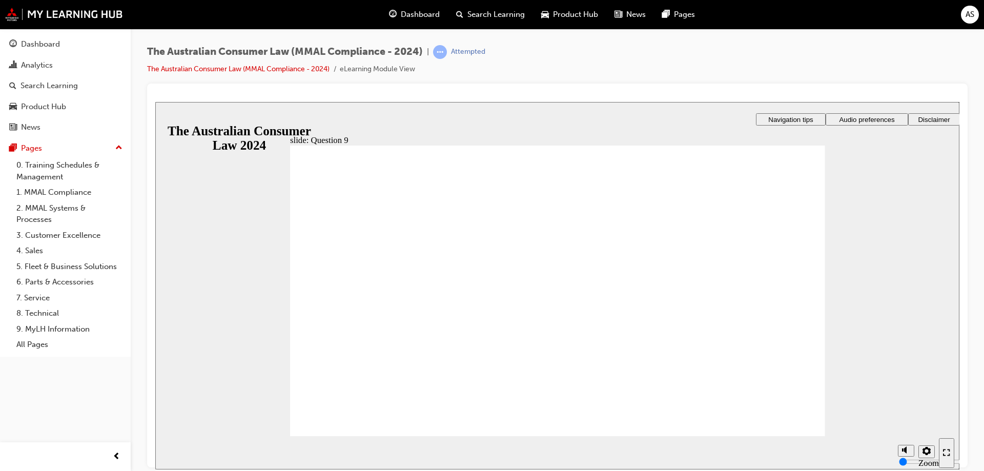
checkbox input "true"
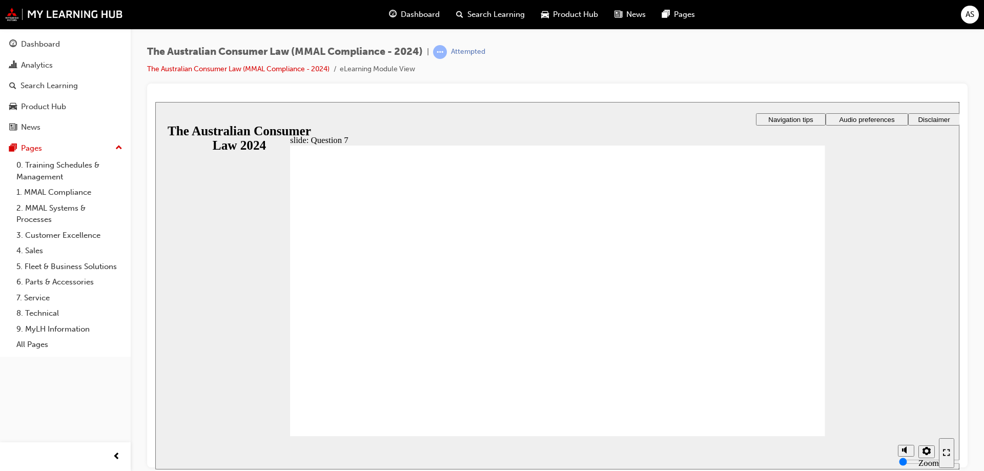
checkbox input "true"
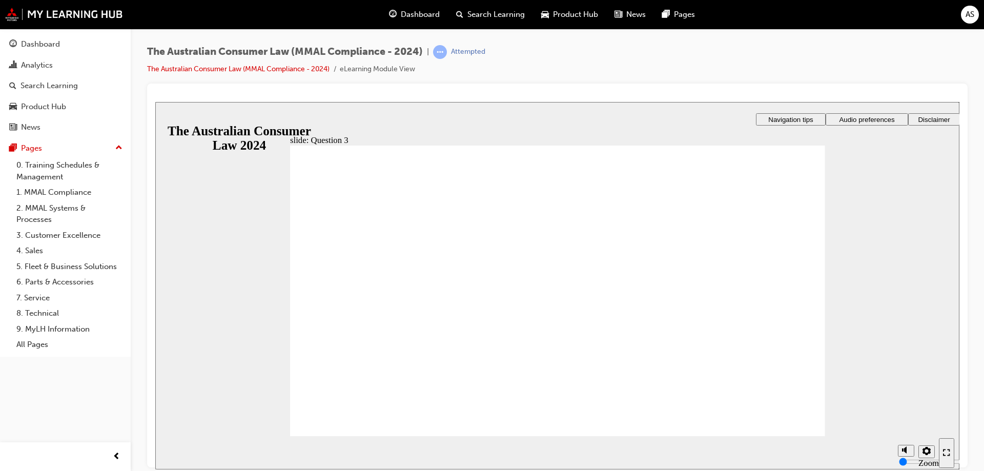
radio input "true"
drag, startPoint x: 382, startPoint y: 307, endPoint x: 378, endPoint y: 338, distance: 31.5
radio input "false"
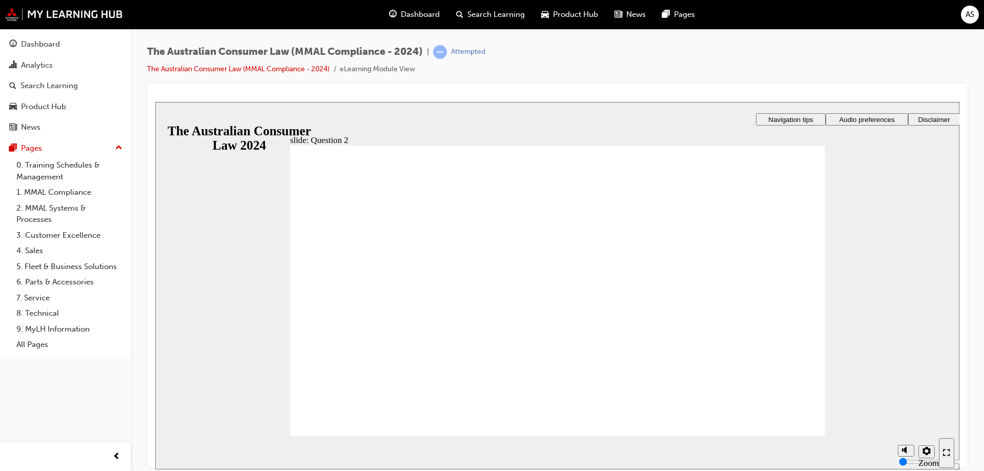
radio input "true"
drag, startPoint x: 376, startPoint y: 415, endPoint x: 404, endPoint y: 415, distance: 28.2
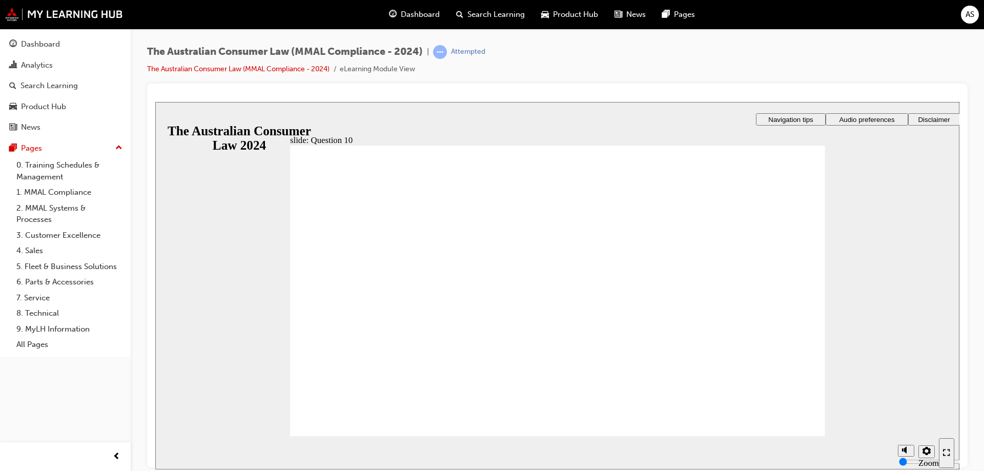
checkbox input "true"
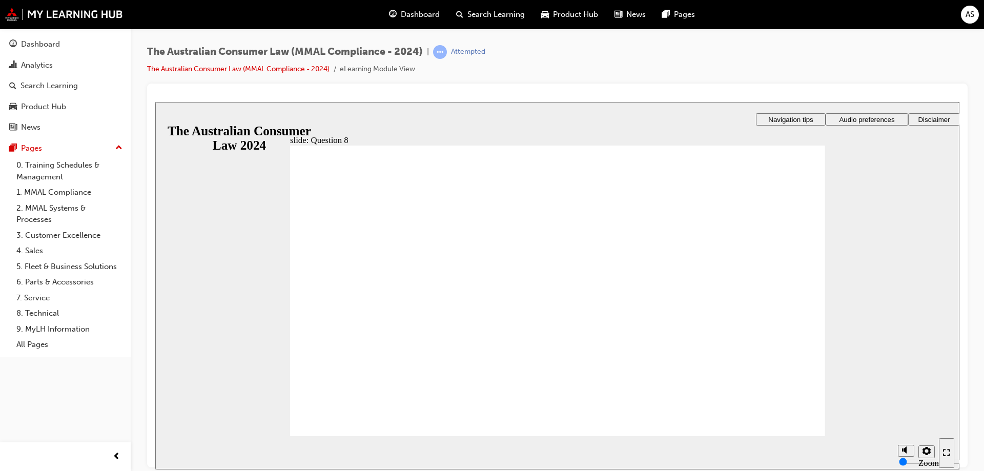
radio input "true"
checkbox input "true"
drag, startPoint x: 400, startPoint y: 241, endPoint x: 401, endPoint y: 262, distance: 20.5
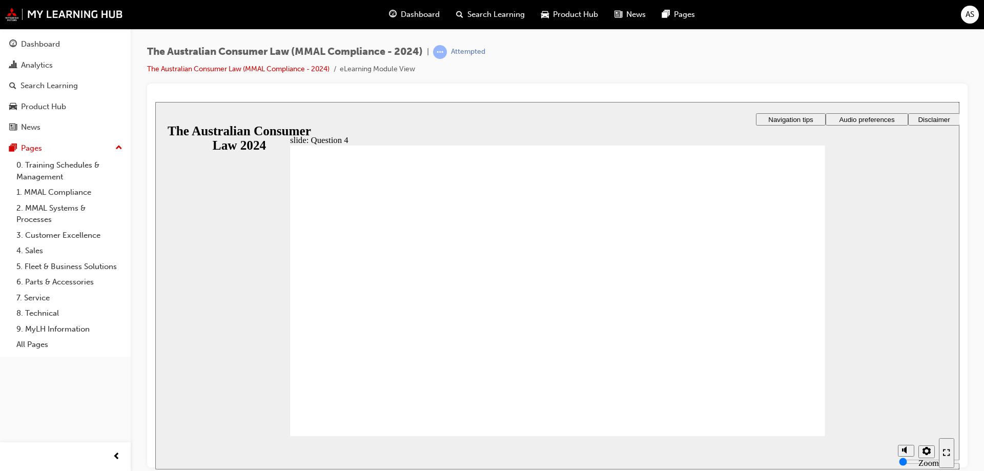
checkbox input "true"
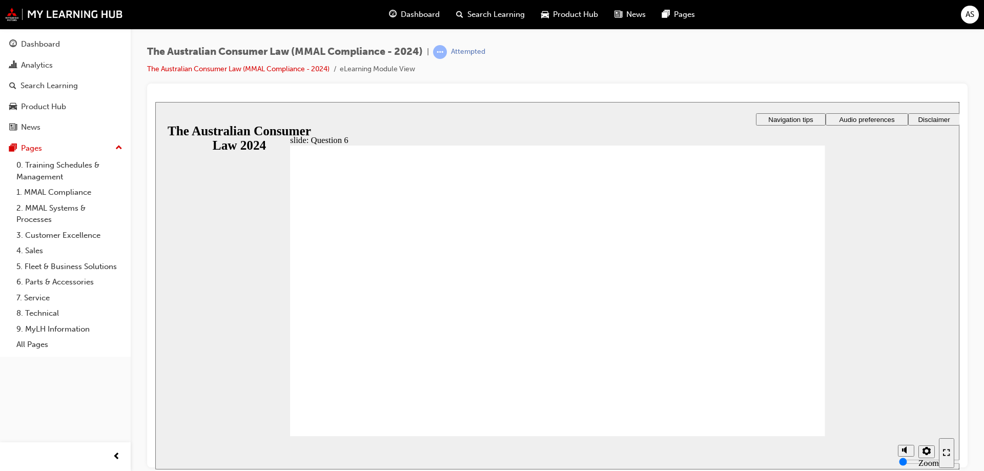
radio input "true"
checkbox input "true"
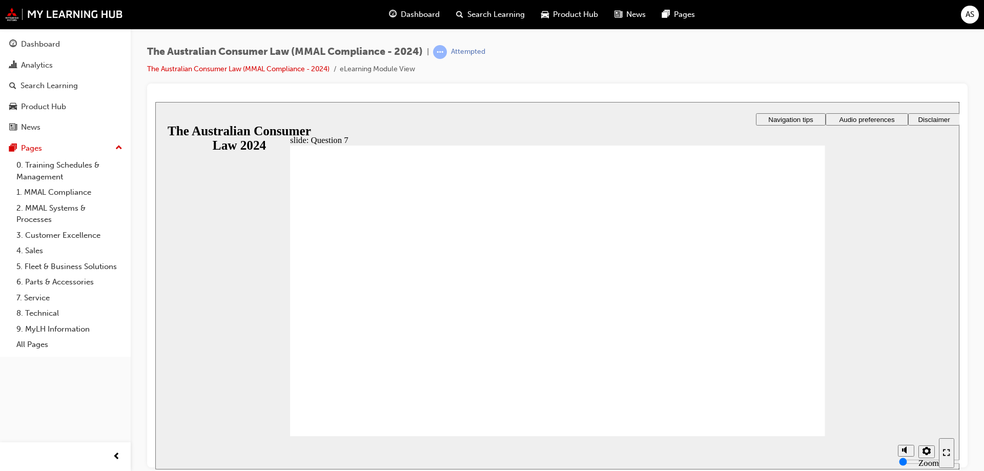
radio input "true"
checkbox input "true"
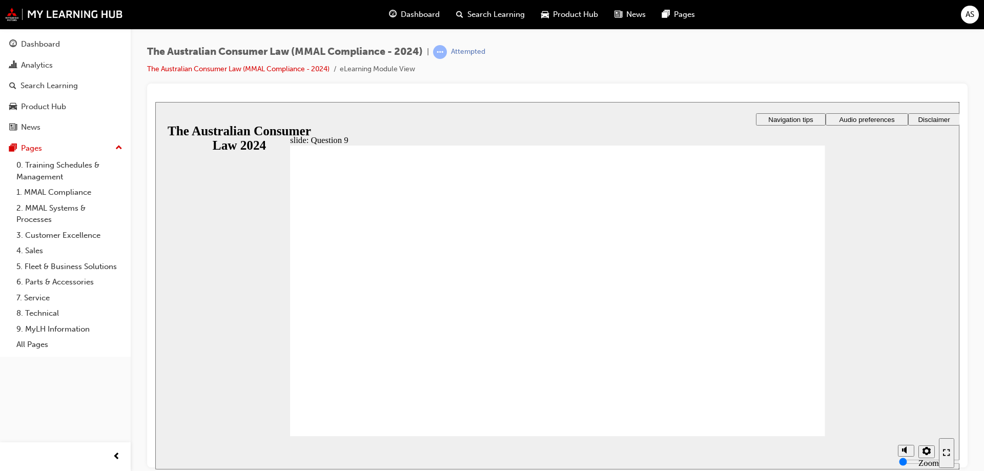
radio input "true"
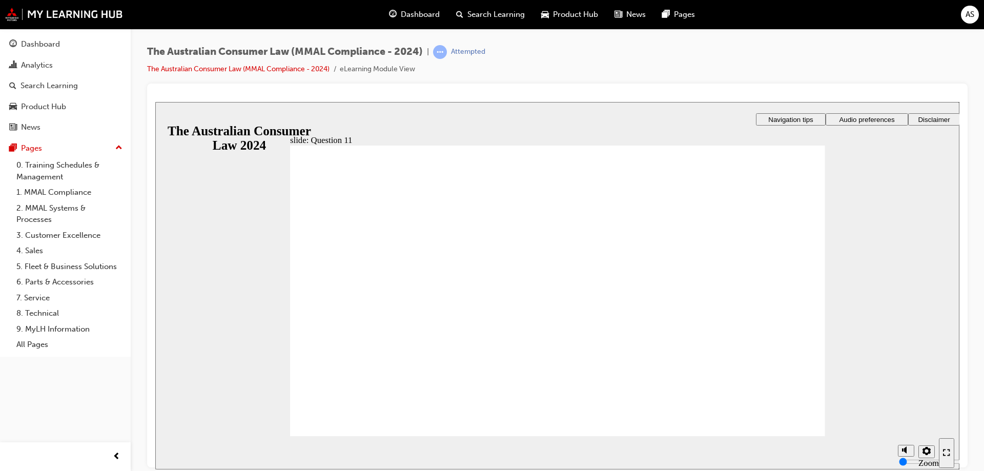
checkbox input "true"
drag, startPoint x: 451, startPoint y: 276, endPoint x: 368, endPoint y: 424, distance: 169.8
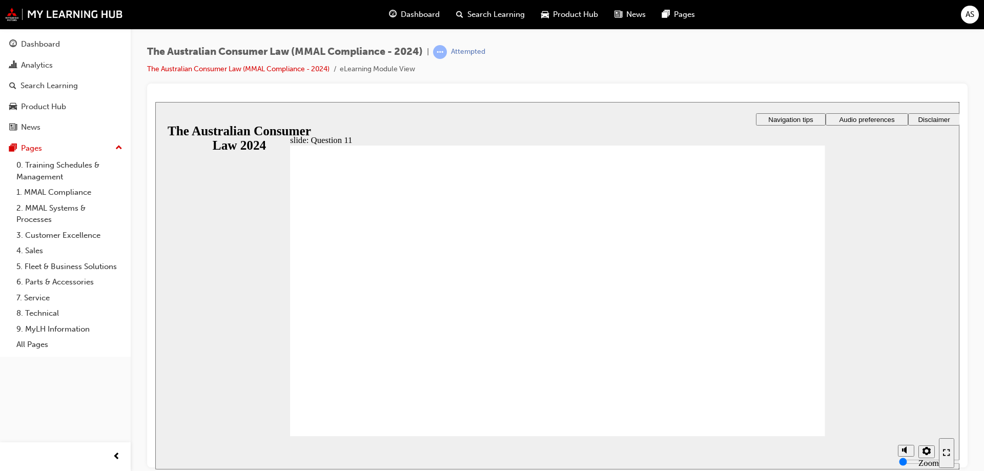
checkbox input "true"
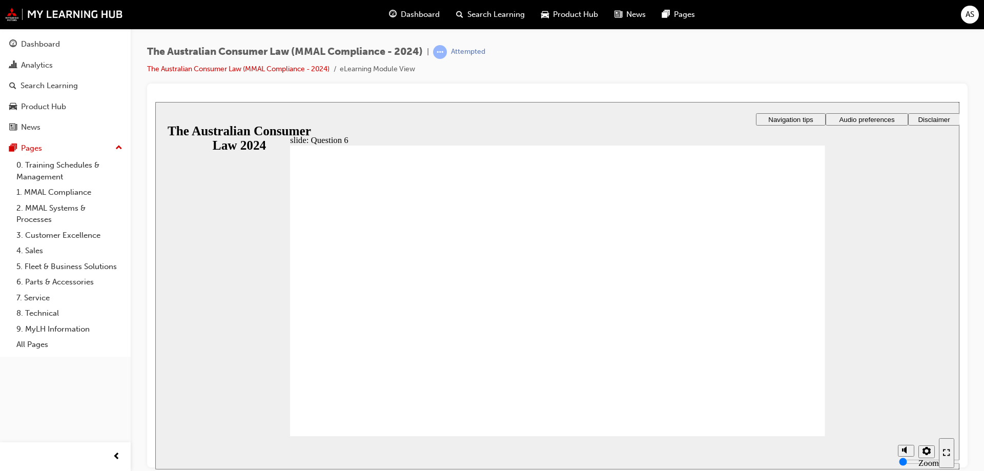
radio input "true"
checkbox input "true"
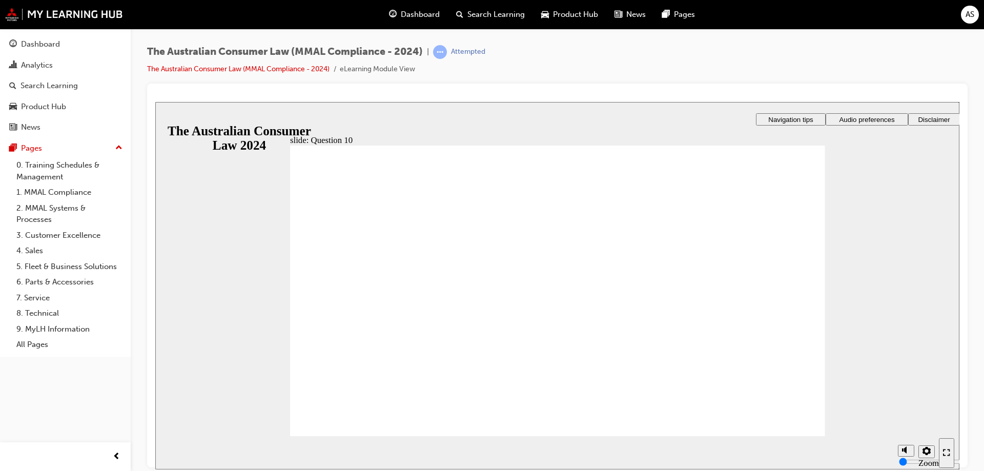
checkbox input "true"
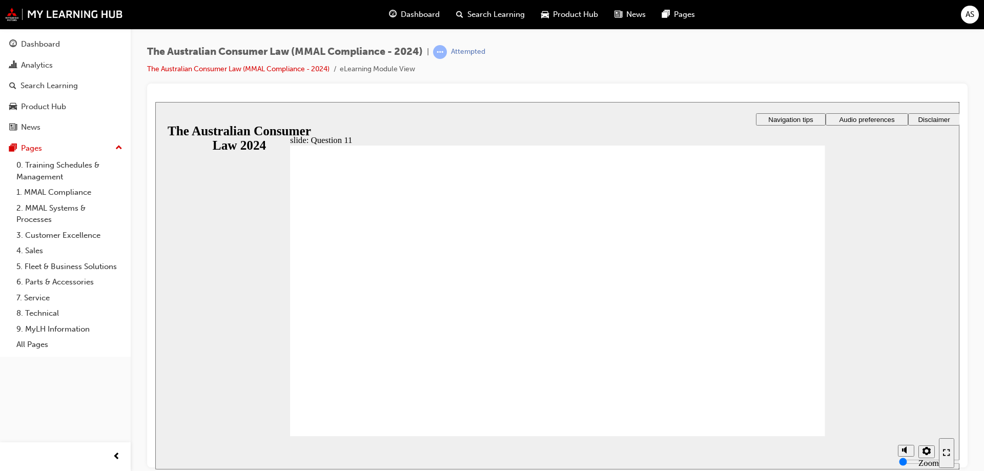
checkbox input "true"
drag, startPoint x: 330, startPoint y: 250, endPoint x: 355, endPoint y: 406, distance: 157.3
radio input "true"
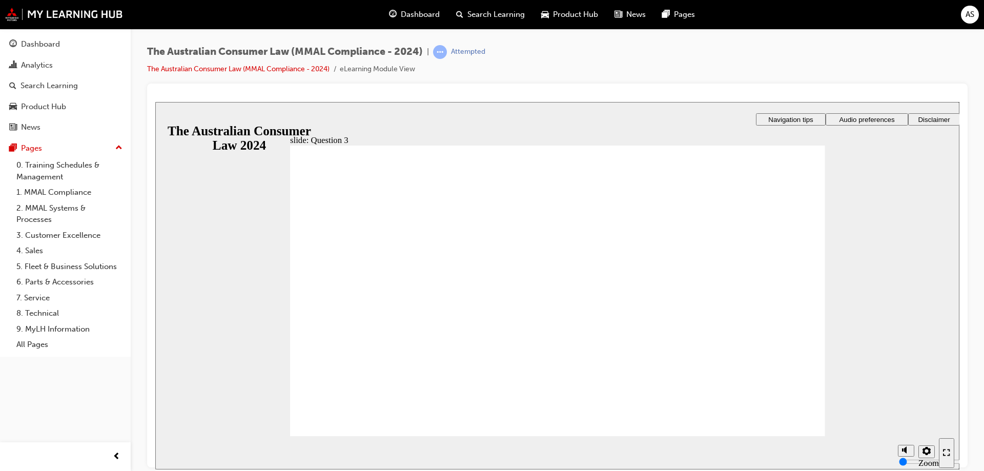
radio input "true"
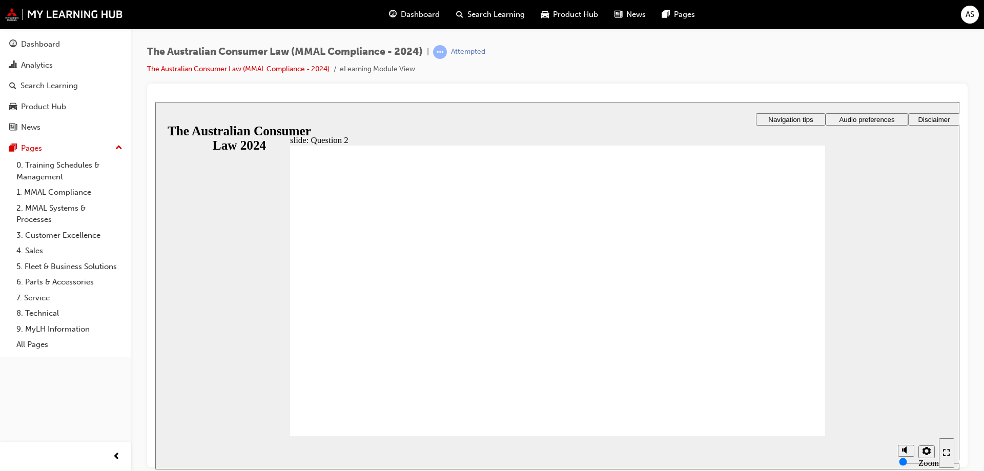
radio input "true"
drag, startPoint x: 347, startPoint y: 326, endPoint x: 358, endPoint y: 418, distance: 93.5
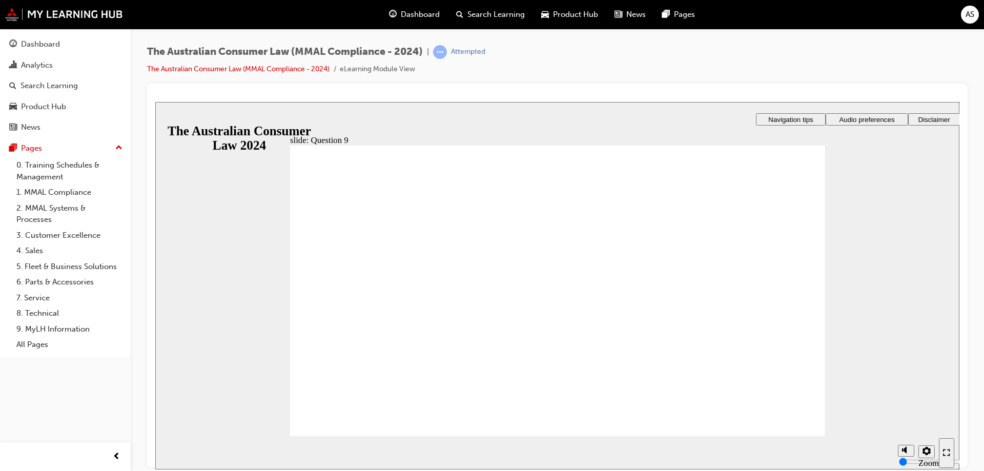
checkbox input "true"
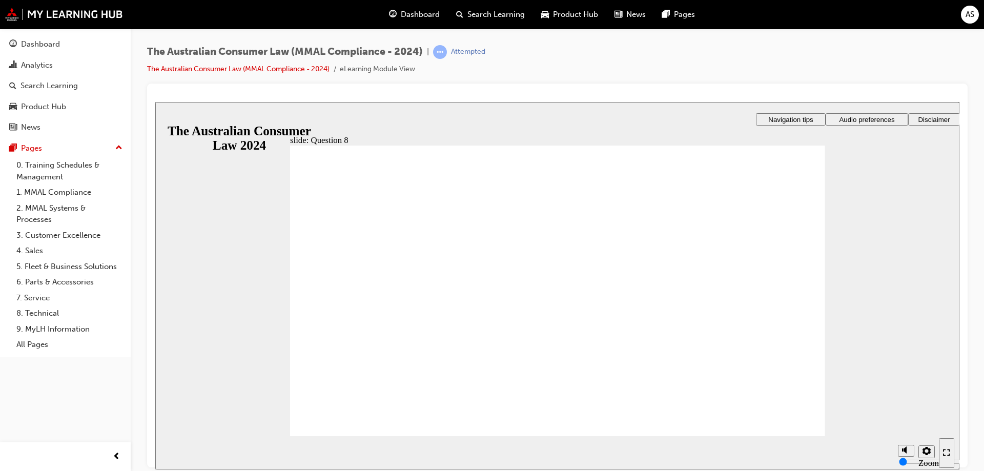
radio input "true"
checkbox input "true"
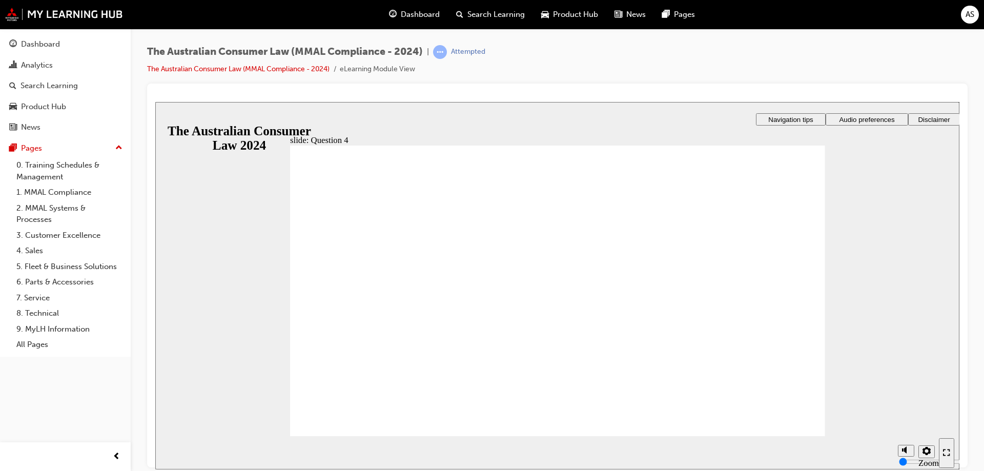
checkbox input "true"
radio input "true"
drag, startPoint x: 349, startPoint y: 431, endPoint x: 356, endPoint y: 425, distance: 9.1
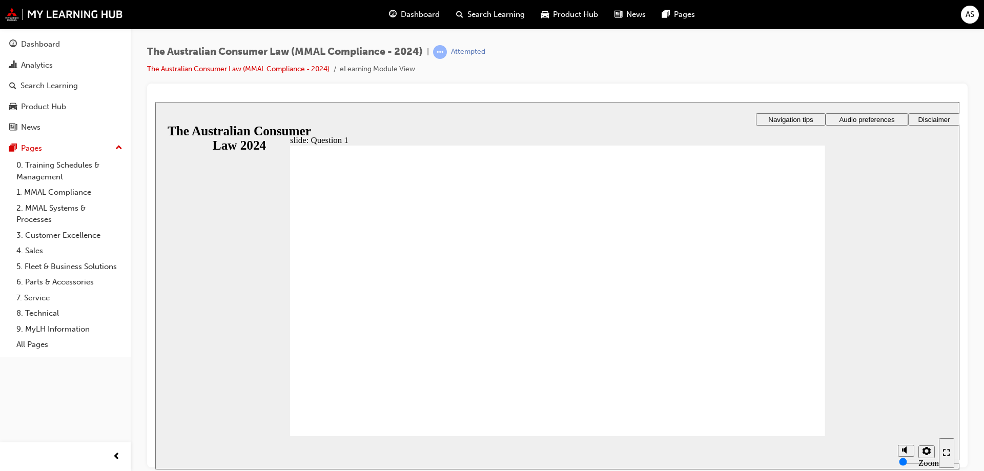
drag, startPoint x: 359, startPoint y: 422, endPoint x: 369, endPoint y: 418, distance: 11.0
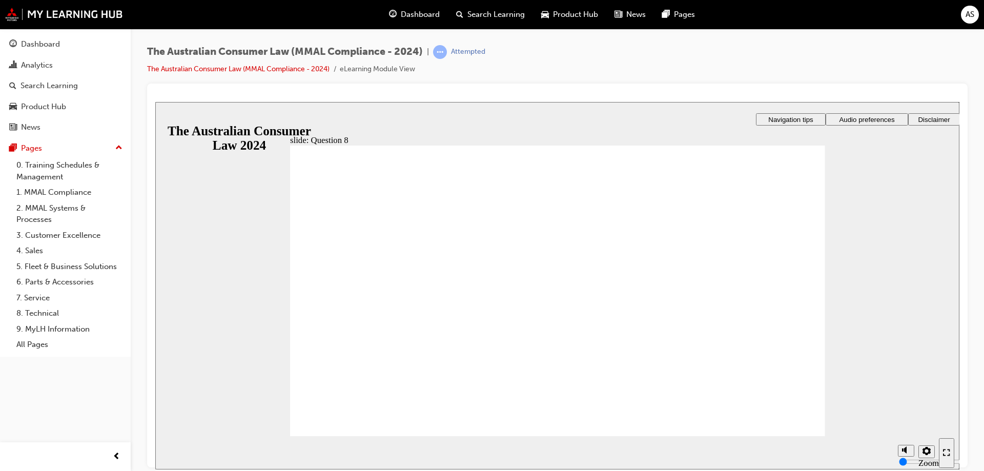
radio input "true"
checkbox input "true"
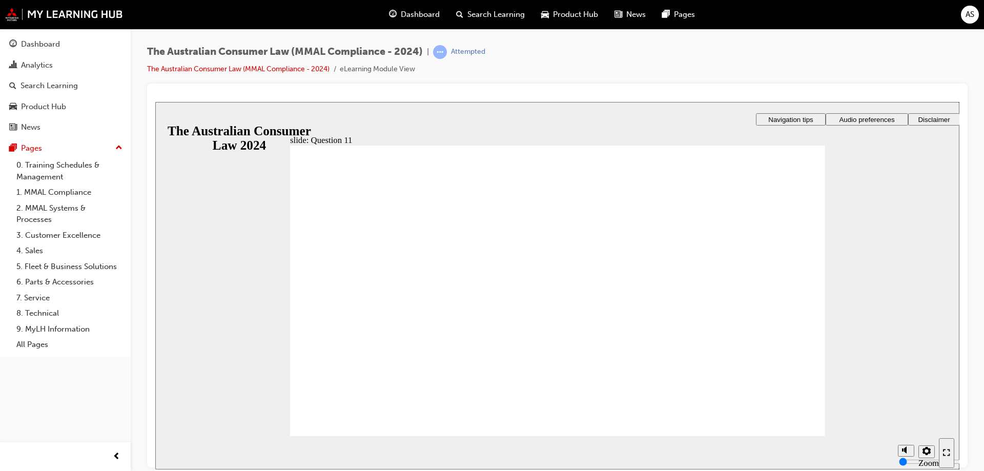
checkbox input "true"
radio input "true"
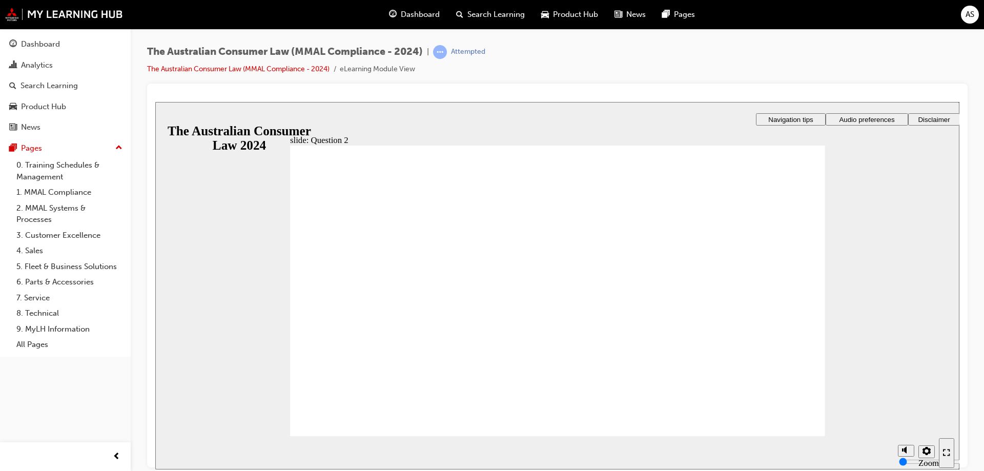
radio input "true"
checkbox input "true"
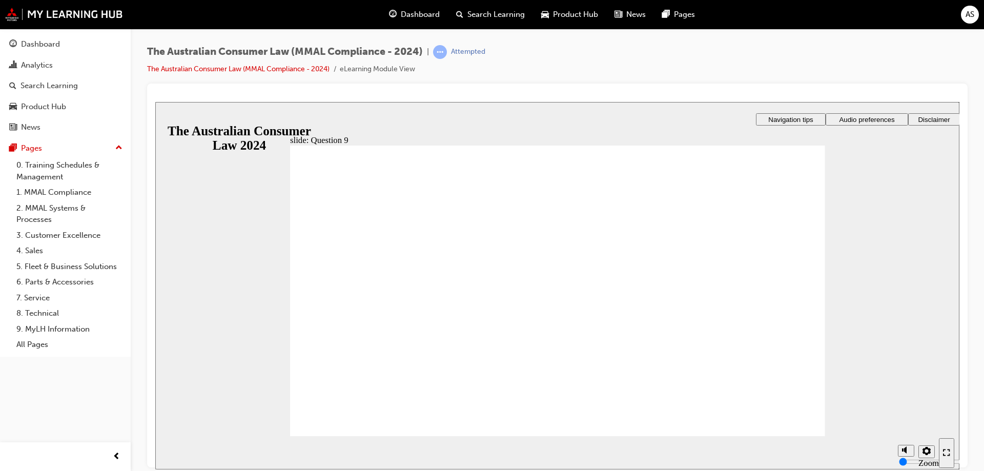
checkbox input "true"
radio input "true"
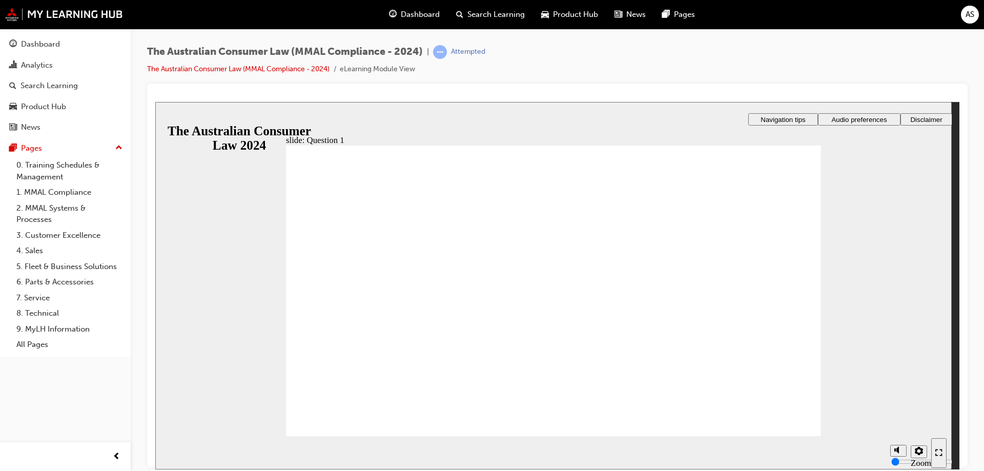
drag, startPoint x: 775, startPoint y: 415, endPoint x: 776, endPoint y: 424, distance: 9.8
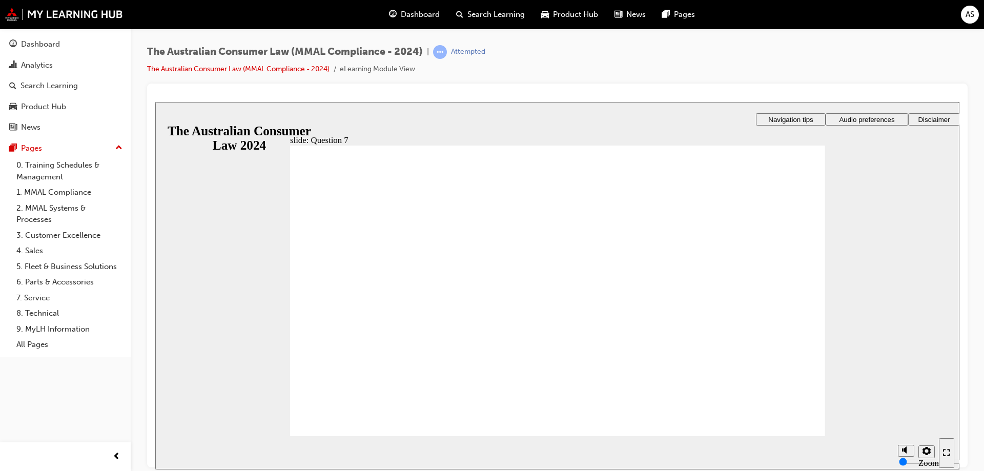
checkbox input "true"
drag, startPoint x: 373, startPoint y: 423, endPoint x: 472, endPoint y: 426, distance: 99.5
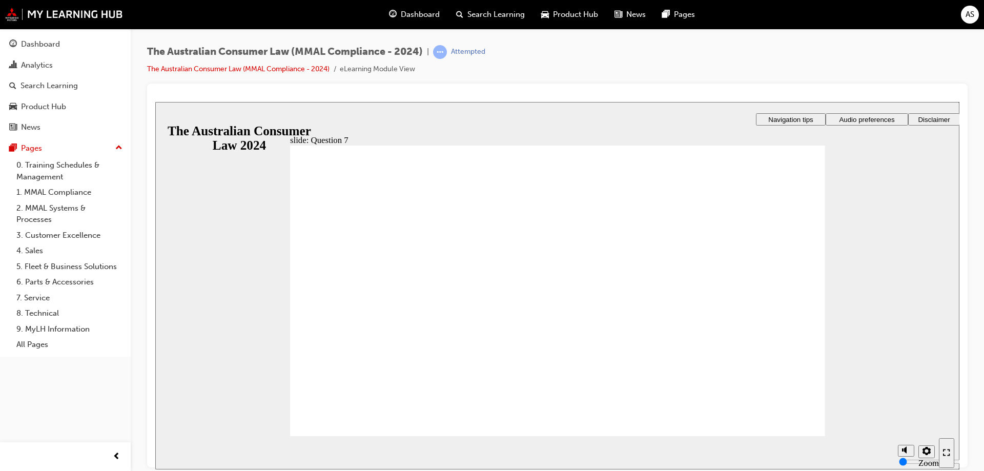
drag, startPoint x: 783, startPoint y: 420, endPoint x: 784, endPoint y: 408, distance: 11.8
checkbox input "true"
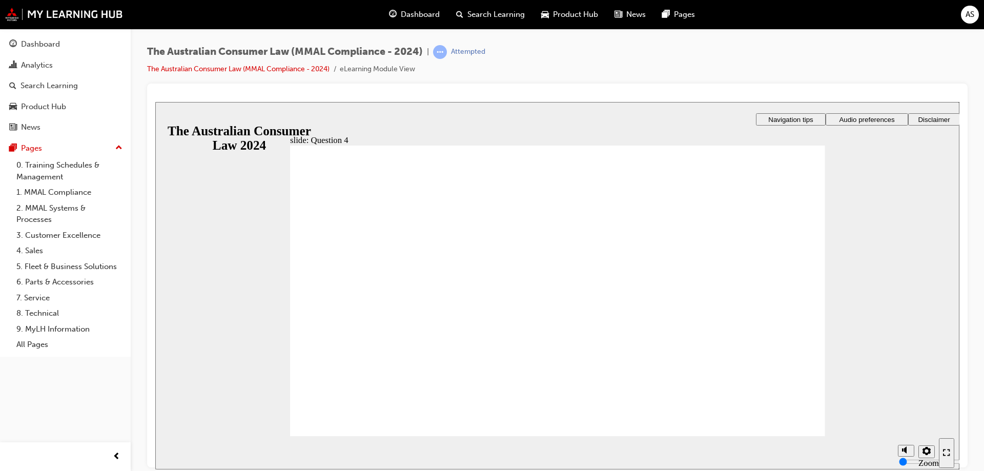
checkbox input "true"
drag, startPoint x: 404, startPoint y: 347, endPoint x: 395, endPoint y: 409, distance: 62.8
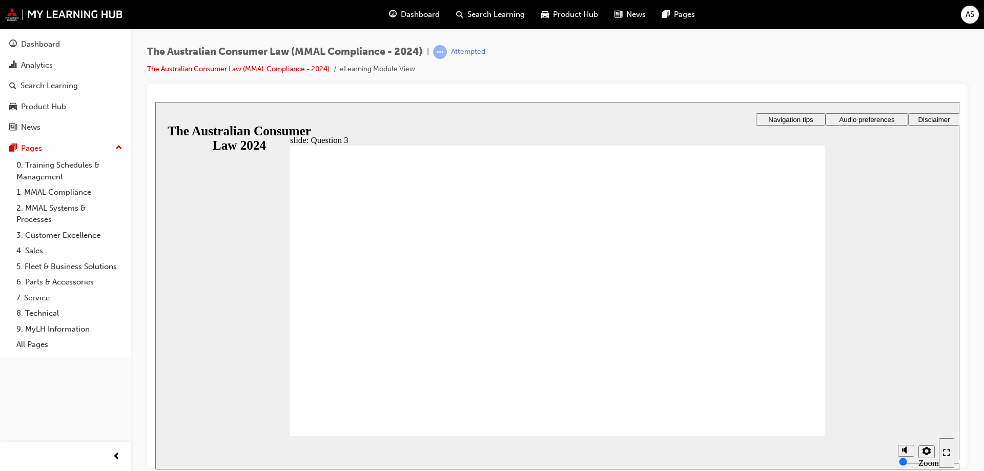
radio input "true"
checkbox input "true"
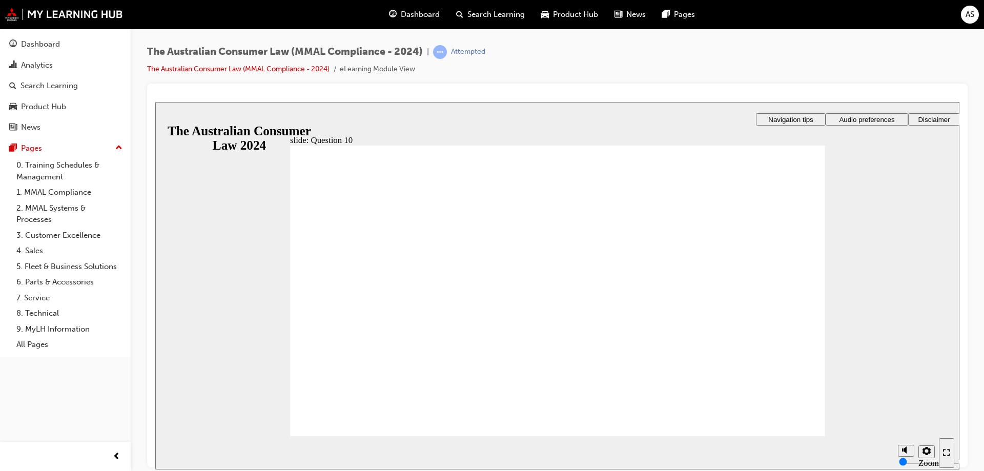
checkbox input "true"
radio input "true"
drag, startPoint x: 353, startPoint y: 275, endPoint x: 485, endPoint y: 408, distance: 187.0
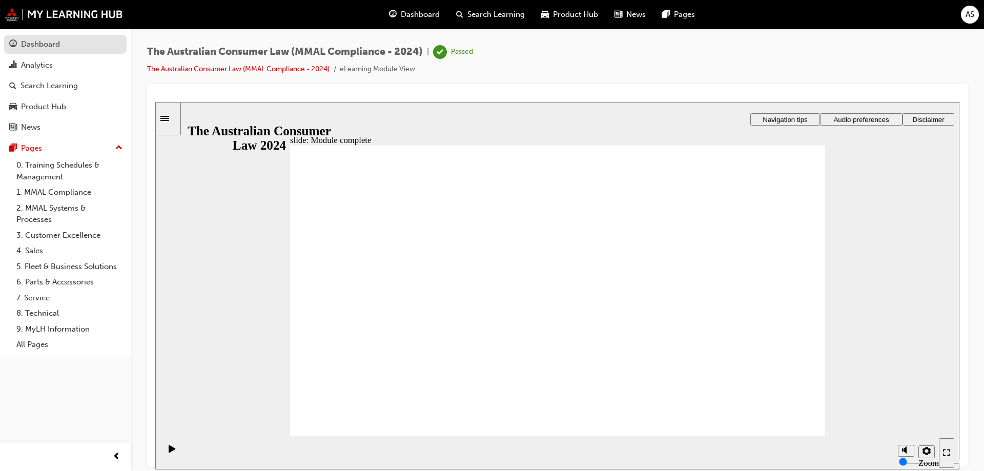
click at [53, 48] on div "Dashboard" at bounding box center [40, 44] width 39 height 12
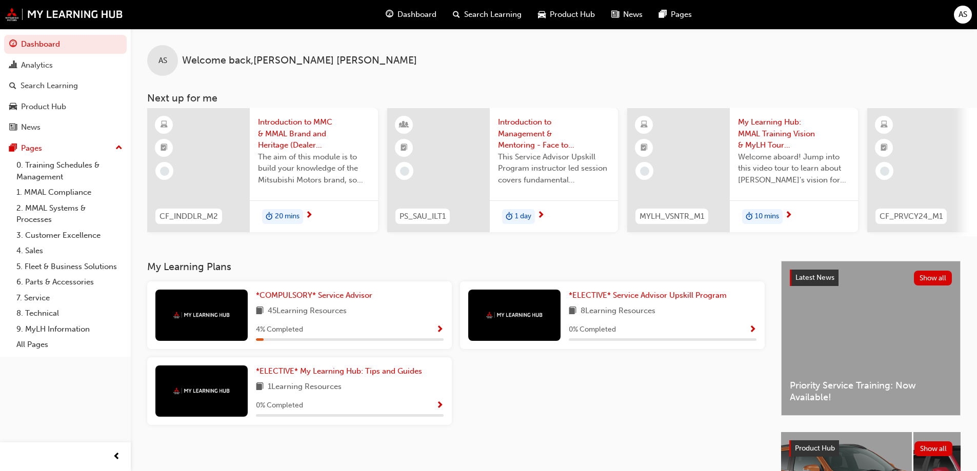
click at [302, 314] on span "45 Learning Resources" at bounding box center [307, 311] width 79 height 13
click at [310, 300] on span "*COMPULSORY* Service Advisor" at bounding box center [314, 295] width 116 height 9
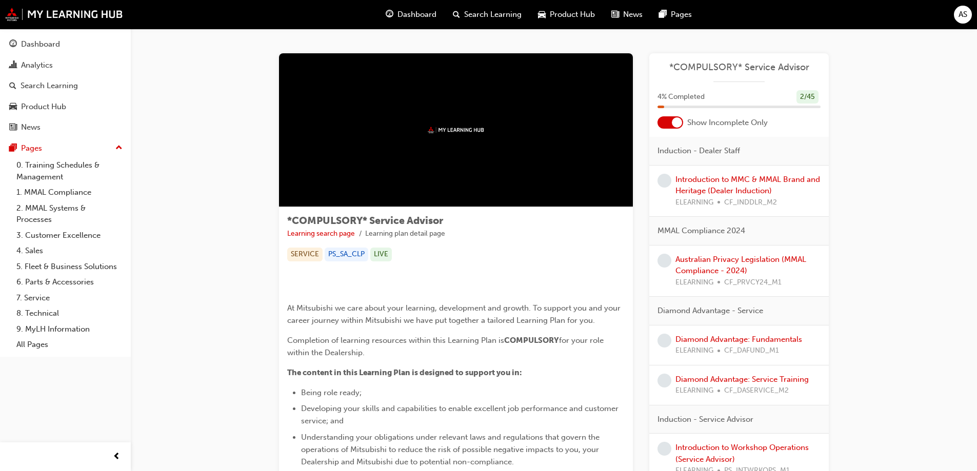
click at [679, 125] on div at bounding box center [677, 122] width 10 height 10
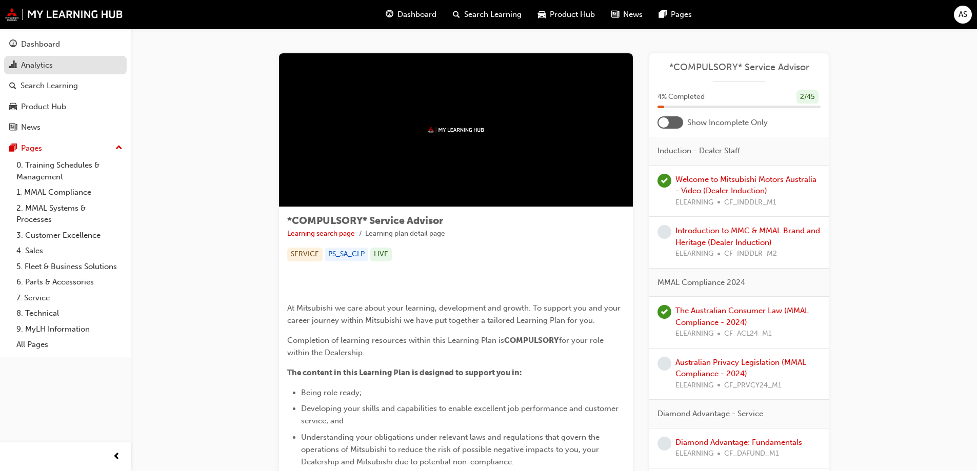
click at [48, 70] on div "Analytics" at bounding box center [37, 65] width 32 height 12
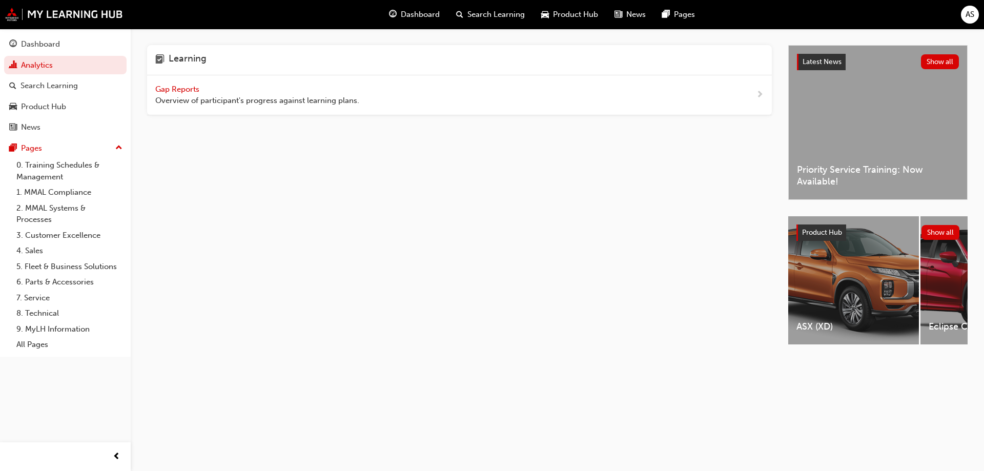
click at [172, 88] on span "Gap Reports" at bounding box center [178, 89] width 46 height 9
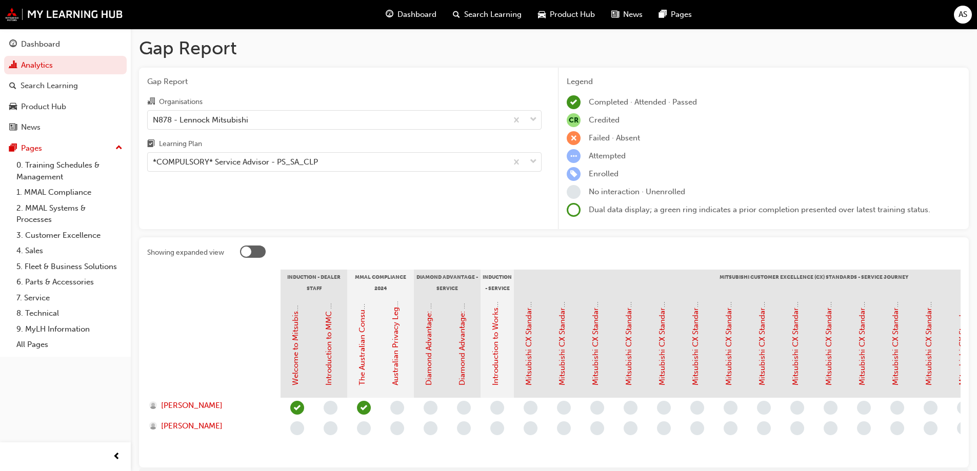
click at [245, 250] on div at bounding box center [246, 252] width 10 height 10
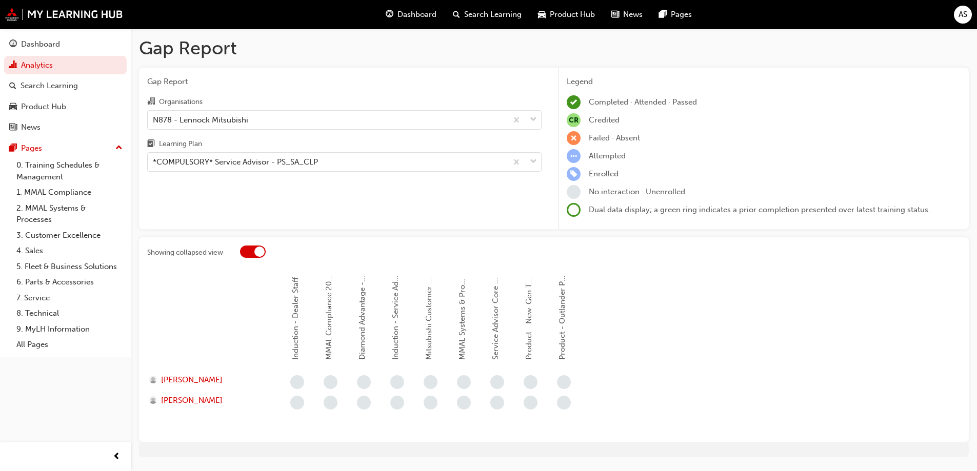
click at [245, 250] on div at bounding box center [253, 252] width 26 height 12
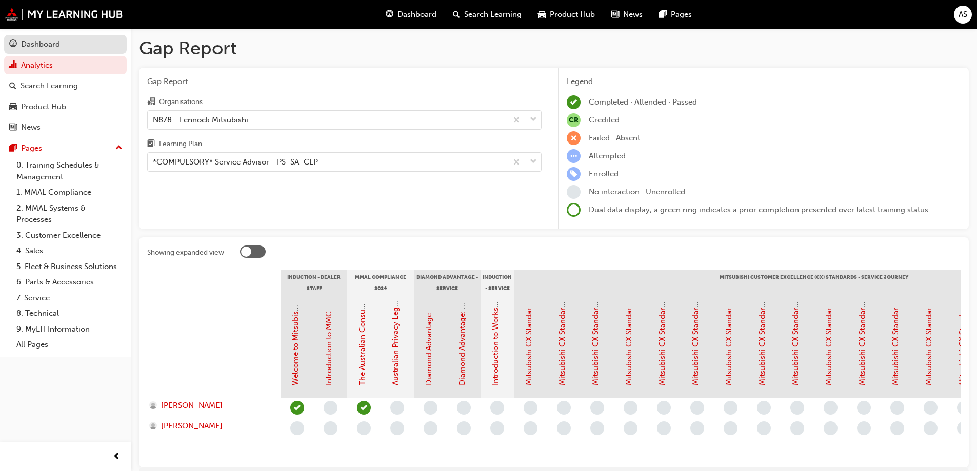
click at [43, 47] on div "Dashboard" at bounding box center [40, 44] width 39 height 12
